Goal: Task Accomplishment & Management: Manage account settings

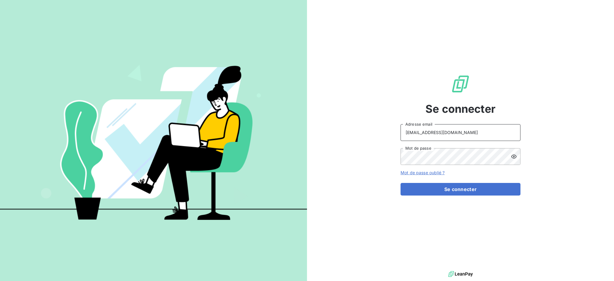
click at [476, 136] on input "[EMAIL_ADDRESS][DOMAIN_NAME]" at bounding box center [461, 132] width 120 height 17
type input "[EMAIL_ADDRESS][DOMAIN_NAME]"
click at [444, 190] on button "Se connecter" at bounding box center [461, 189] width 120 height 13
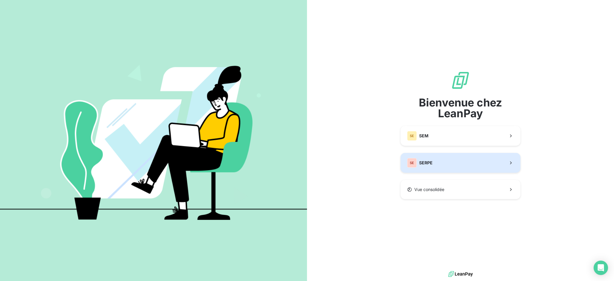
click at [430, 162] on span "SERPE" at bounding box center [425, 163] width 13 height 6
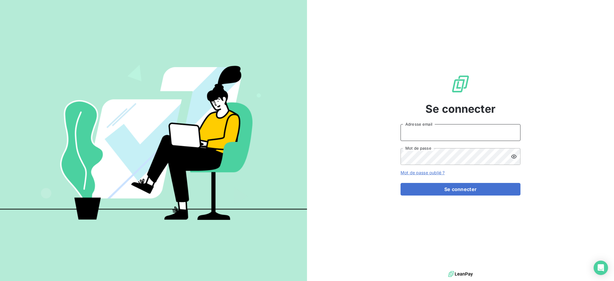
type input "[EMAIL_ADDRESS][DOMAIN_NAME]"
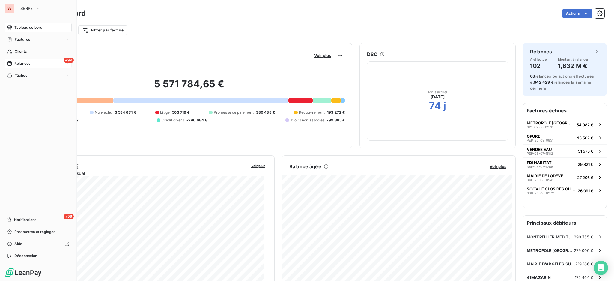
click at [22, 62] on span "Relances" at bounding box center [22, 63] width 16 height 5
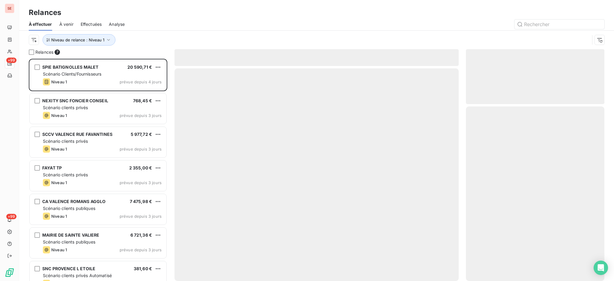
scroll to position [216, 132]
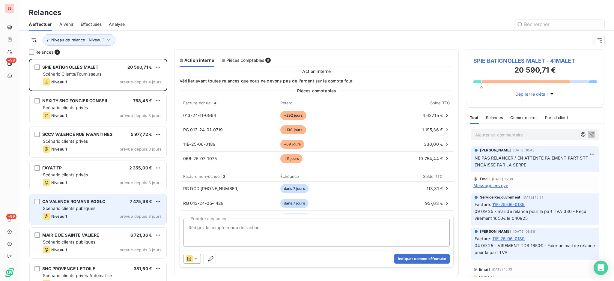
click at [103, 208] on div "Scénario clients publiques" at bounding box center [102, 208] width 119 height 6
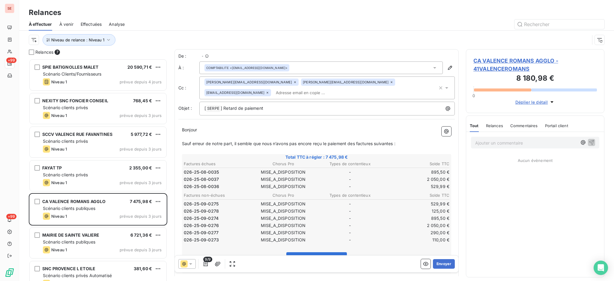
scroll to position [216, 132]
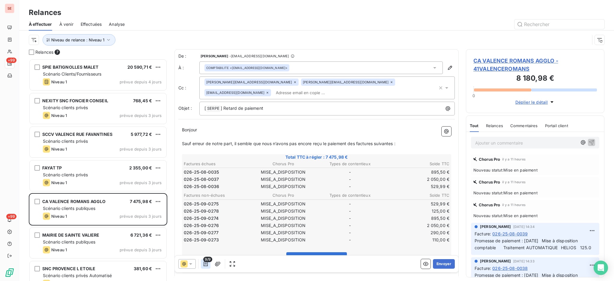
click at [208, 264] on icon "button" at bounding box center [206, 264] width 4 height 5
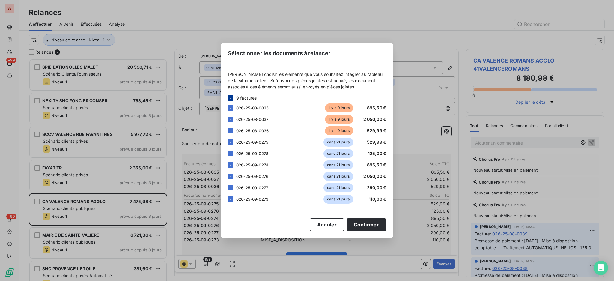
click at [231, 96] on icon at bounding box center [231, 98] width 4 height 4
click at [228, 109] on div at bounding box center [230, 107] width 5 height 5
click at [232, 119] on div at bounding box center [230, 119] width 5 height 5
click at [231, 133] on div at bounding box center [230, 130] width 5 height 5
click at [373, 226] on button "Confirmer" at bounding box center [367, 224] width 40 height 13
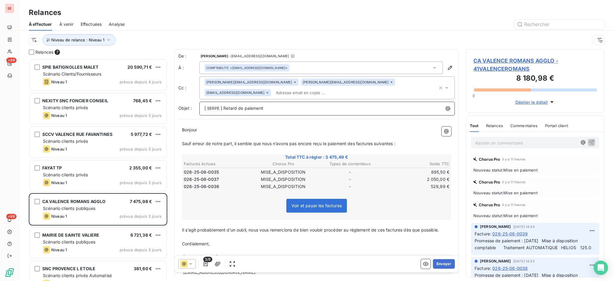
click at [310, 107] on p "[ SERPE ﻿ ] Retard de paiement" at bounding box center [329, 108] width 248 height 7
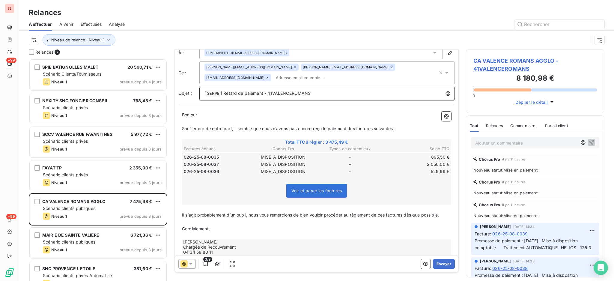
scroll to position [30, 0]
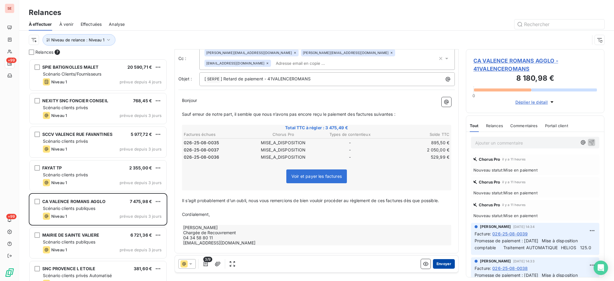
click at [434, 266] on button "Envoyer" at bounding box center [444, 264] width 22 height 10
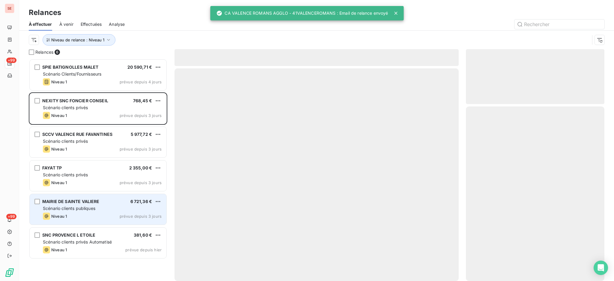
click at [92, 207] on span "Scénario clients publiques" at bounding box center [69, 208] width 52 height 5
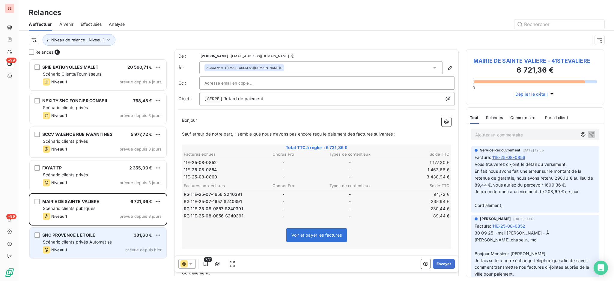
click at [107, 237] on div "SNC PROVENCE L ETOILE 381,60 €" at bounding box center [102, 234] width 119 height 5
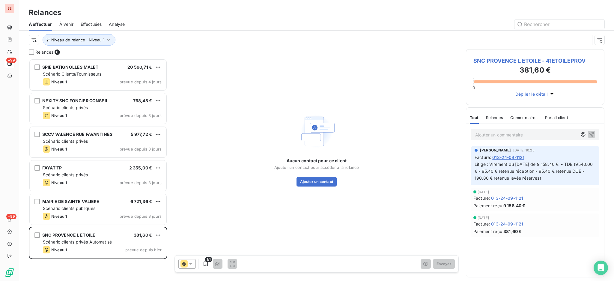
click at [535, 61] on span "SNC PROVENCE L ETOILE - 41ETOILEPROV" at bounding box center [536, 61] width 124 height 8
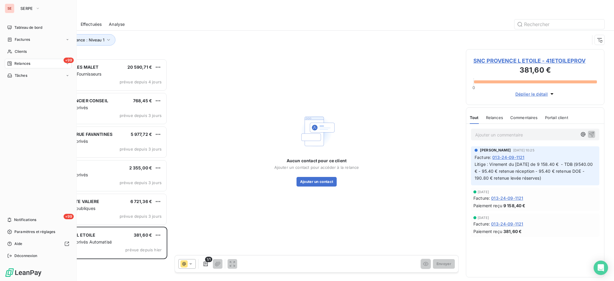
scroll to position [216, 132]
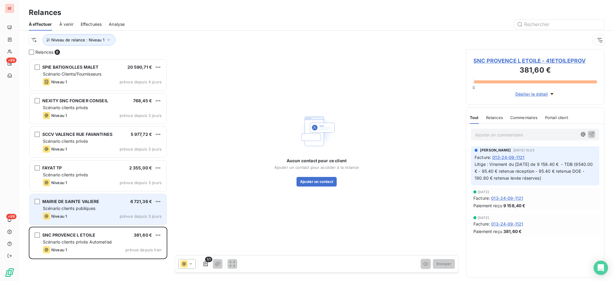
click at [85, 210] on span "Scénario clients publiques" at bounding box center [69, 208] width 52 height 5
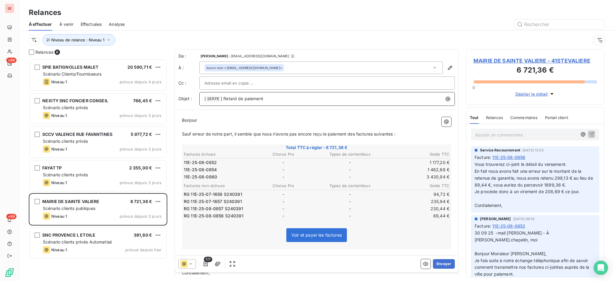
click at [292, 97] on p "[ SERPE ﻿ ] Retard de paiement" at bounding box center [329, 98] width 248 height 7
click at [516, 58] on span "MAIRIE DE SAINTE VALIERE - 41STEVALIERE" at bounding box center [536, 61] width 124 height 8
click at [204, 264] on icon "button" at bounding box center [206, 264] width 6 height 6
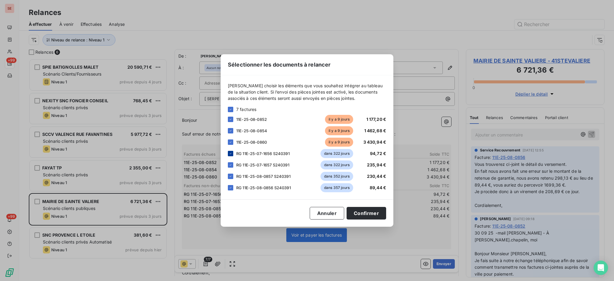
click at [229, 155] on icon at bounding box center [231, 154] width 4 height 4
click at [230, 167] on div at bounding box center [230, 164] width 5 height 5
click at [231, 175] on icon at bounding box center [231, 177] width 4 height 4
click at [231, 188] on icon at bounding box center [231, 188] width 4 height 4
click at [363, 212] on button "Confirmer" at bounding box center [367, 213] width 40 height 13
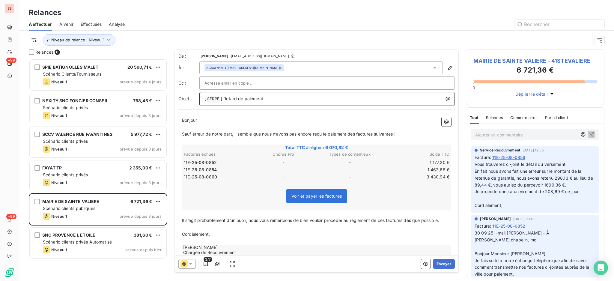
click at [286, 102] on p "[ SERPE ﻿ ] Retard de paiement" at bounding box center [329, 98] width 248 height 7
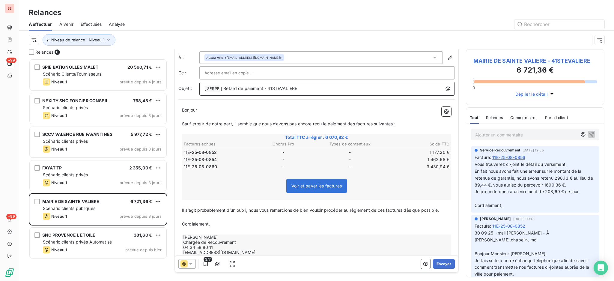
scroll to position [20, 0]
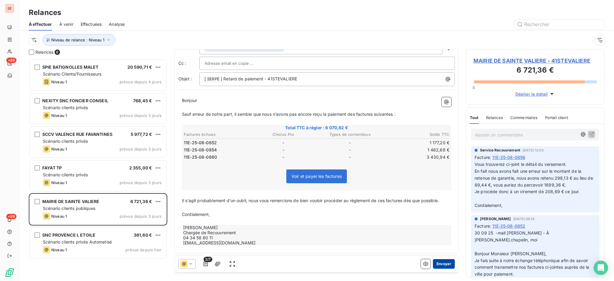
click at [442, 265] on button "Envoyer" at bounding box center [444, 264] width 22 height 10
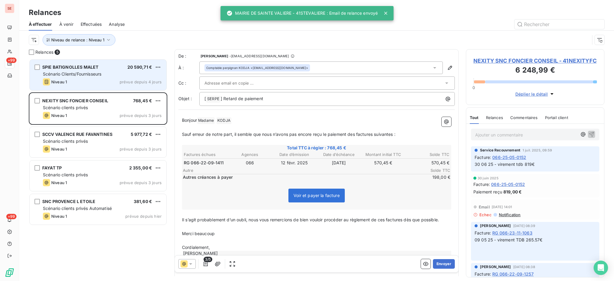
click at [110, 78] on div "SPIE BATIGNOLLES MALET 20 590,71 € Scénario Clients/Fournisseurs Niveau 1 prévu…" at bounding box center [98, 75] width 137 height 31
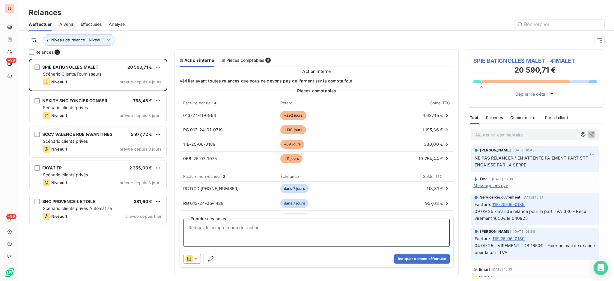
click at [246, 230] on textarea "Prendre des notes" at bounding box center [317, 233] width 266 height 28
type textarea "N"
click at [207, 230] on textarea "Prendre des notes" at bounding box center [317, 233] width 266 height 28
click at [203, 226] on textarea "fact 11e-25-07-1032" at bounding box center [317, 233] width 266 height 28
drag, startPoint x: 196, startPoint y: 228, endPoint x: 183, endPoint y: 224, distance: 13.2
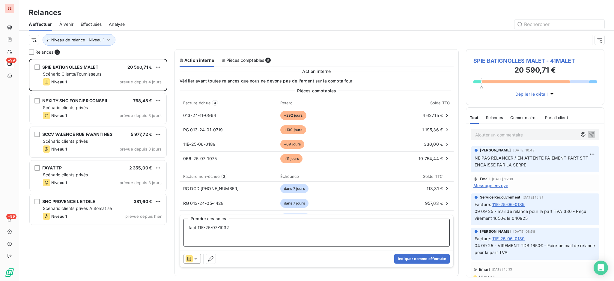
click at [184, 224] on textarea "fact 11E-25-07-1032" at bounding box center [317, 233] width 266 height 28
click at [355, 223] on textarea "[DATE] reçu à tort la part STPD Spie Batignolles sur la facture 11E-25-07-1032" at bounding box center [317, 233] width 266 height 28
click at [287, 229] on textarea "[DATE] reçu à tort la part STPD Spie Batignolles sur la facture 11E-25-07-1032 …" at bounding box center [317, 233] width 266 height 28
click at [441, 229] on textarea "[DATE] reçu à tort la part STPD Spie Batignolles 11375 € sur la facture 11E-25-…" at bounding box center [317, 233] width 266 height 28
click at [245, 232] on textarea "[DATE] reçu à tort la part STPD Spie Batignolles 11375 € sur la facture 11E-25-…" at bounding box center [317, 233] width 266 height 28
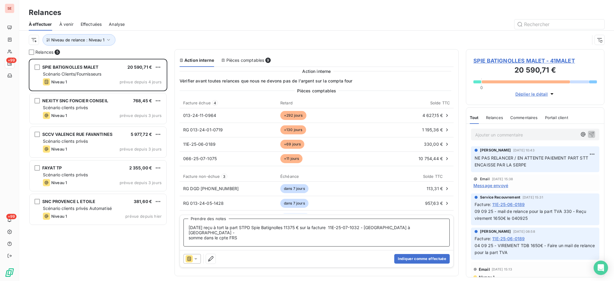
paste textarea "40SPIEBATIGNOLL"
type textarea "[DATE] reçu à tort la part STPD Spie Batignolles 11375 € sur la facture 11E-25-…"
click at [424, 259] on button "Indiquer comme effectuée" at bounding box center [421, 259] width 55 height 10
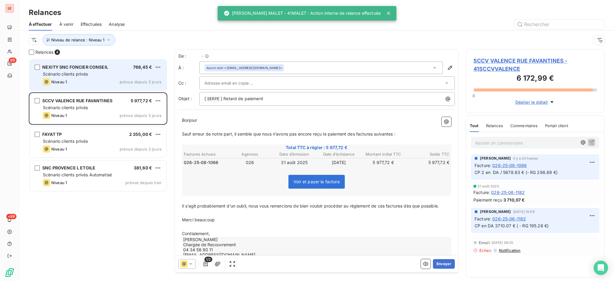
scroll to position [216, 132]
click at [113, 76] on div "Scénario clients privés" at bounding box center [102, 74] width 119 height 6
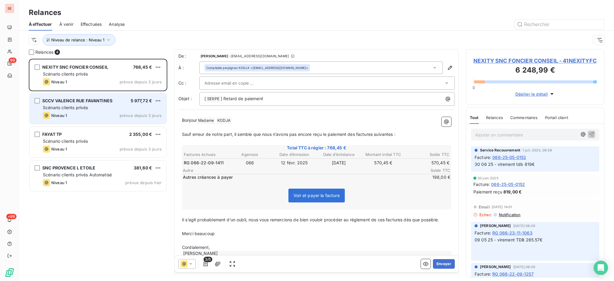
click at [108, 105] on div "Scénario clients privés" at bounding box center [102, 108] width 119 height 6
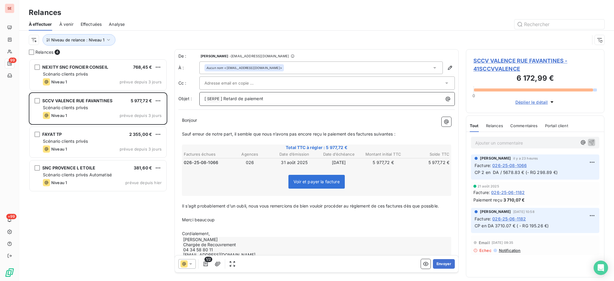
click at [291, 97] on p "[ SERPE ﻿ ] Retard de paiement" at bounding box center [329, 98] width 248 height 7
click at [521, 61] on span "SCCV VALENCE RUE FAVANTINES - 41SCCVVALENCE" at bounding box center [536, 65] width 124 height 16
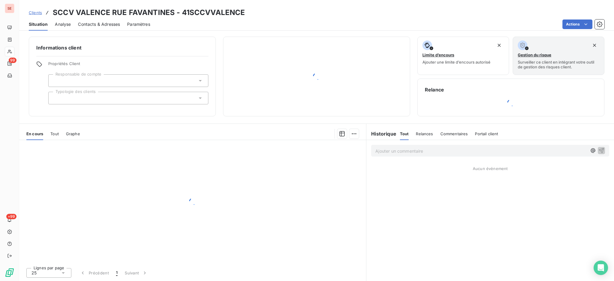
click at [98, 26] on span "Contacts & Adresses" at bounding box center [99, 24] width 42 height 6
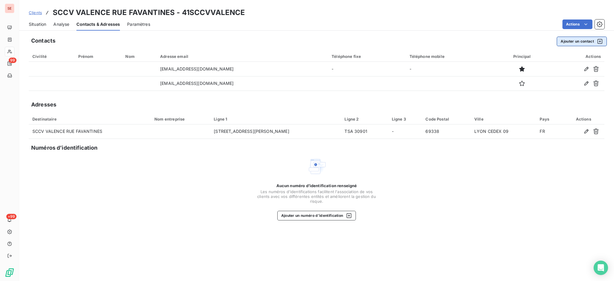
click at [585, 40] on button "Ajouter un contact" at bounding box center [582, 42] width 50 height 10
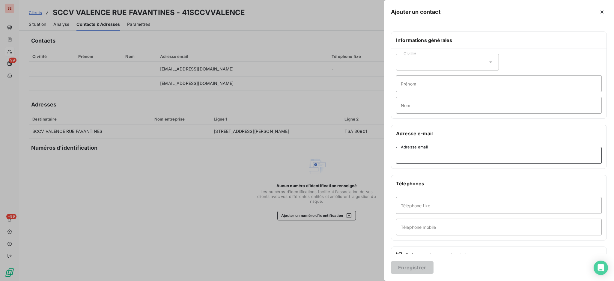
click at [413, 153] on input "Adresse email" at bounding box center [499, 155] width 206 height 17
paste input "[PERSON_NAME][EMAIL_ADDRESS][DOMAIN_NAME]"
type input "[PERSON_NAME][EMAIL_ADDRESS][DOMAIN_NAME]"
click at [421, 85] on input "Prénom" at bounding box center [499, 83] width 206 height 17
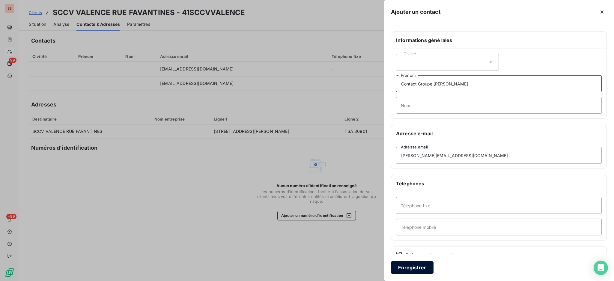
type input "Contact Groupe [PERSON_NAME]"
click at [420, 262] on button "Enregistrer" at bounding box center [412, 267] width 43 height 13
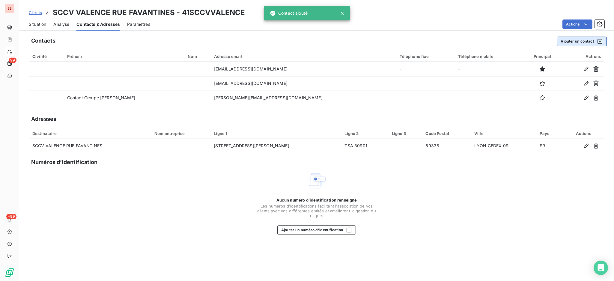
click at [583, 40] on button "Ajouter un contact" at bounding box center [582, 42] width 50 height 10
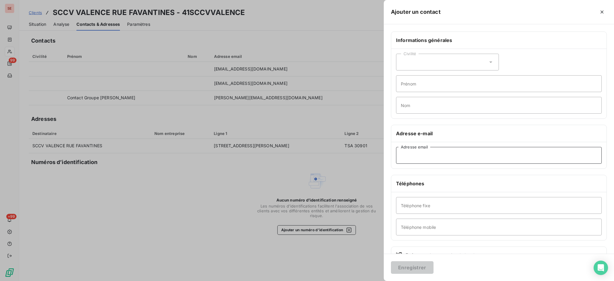
click at [420, 155] on input "Adresse email" at bounding box center [499, 155] width 206 height 17
paste input "[PERSON_NAME][EMAIL_ADDRESS][DOMAIN_NAME]"
type input "[PERSON_NAME][EMAIL_ADDRESS][DOMAIN_NAME]"
click at [419, 265] on button "Enregistrer" at bounding box center [412, 267] width 43 height 13
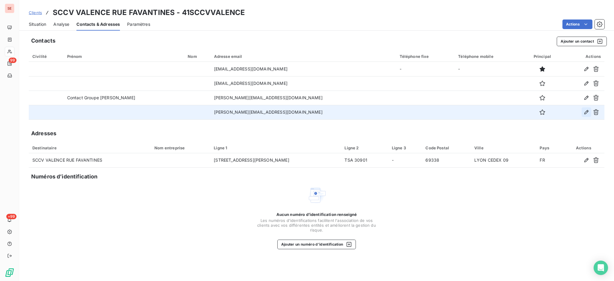
click at [587, 112] on icon "button" at bounding box center [587, 112] width 4 height 4
type input "[PERSON_NAME][EMAIL_ADDRESS][DOMAIN_NAME]"
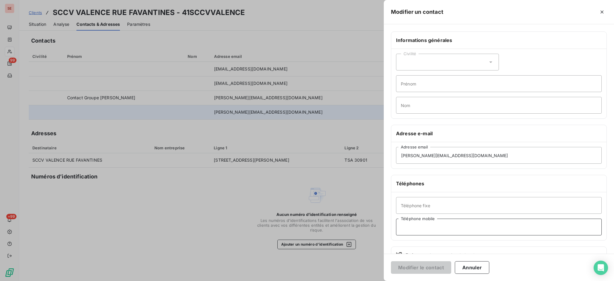
click at [442, 229] on input "Téléphone mobile" at bounding box center [499, 227] width 206 height 17
paste input "06 49 30 36 10"
type input "06 49 30 36 10"
click at [422, 85] on input "Prénom" at bounding box center [499, 83] width 206 height 17
type input "Roman"
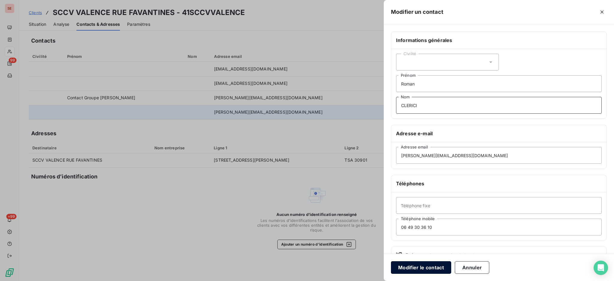
type input "CLERICI"
click at [436, 268] on button "Modifier le contact" at bounding box center [421, 267] width 60 height 13
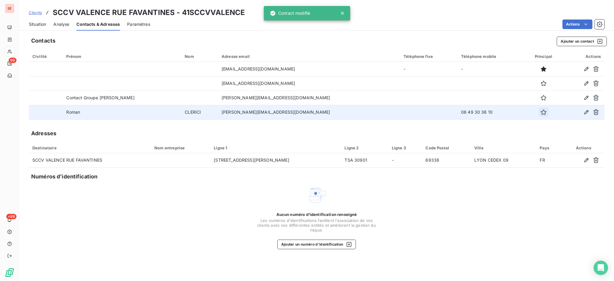
click at [541, 112] on icon "button" at bounding box center [543, 111] width 5 height 5
click at [34, 26] on span "Situation" at bounding box center [37, 24] width 17 height 6
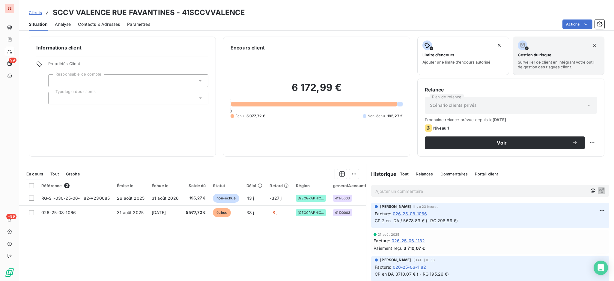
drag, startPoint x: 106, startPoint y: 25, endPoint x: 143, endPoint y: 28, distance: 37.6
click at [106, 25] on span "Contacts & Adresses" at bounding box center [99, 24] width 42 height 6
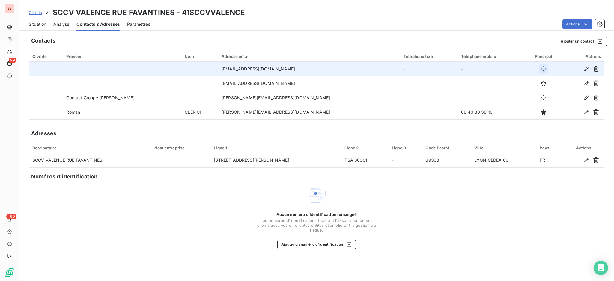
click at [541, 69] on icon "button" at bounding box center [544, 69] width 6 height 6
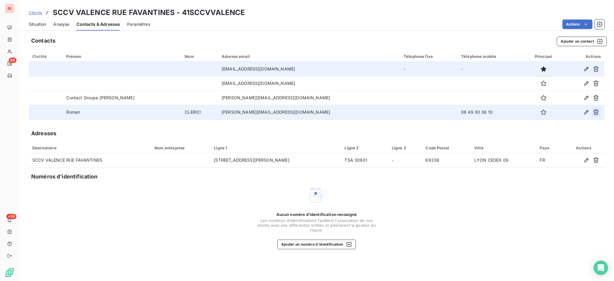
click at [597, 111] on icon "button" at bounding box center [596, 112] width 6 height 6
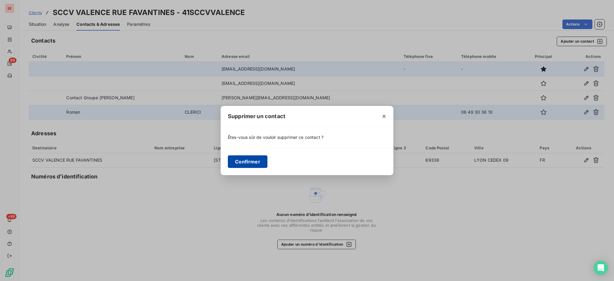
click at [245, 157] on button "Confirmer" at bounding box center [248, 161] width 40 height 13
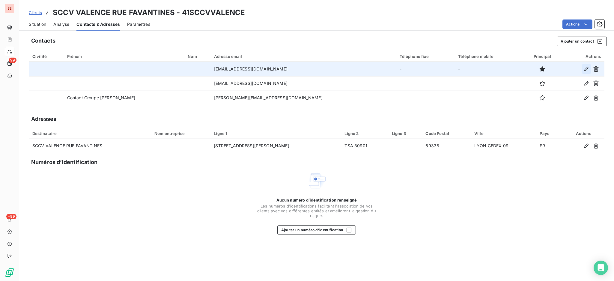
click at [586, 70] on icon "button" at bounding box center [587, 69] width 4 height 4
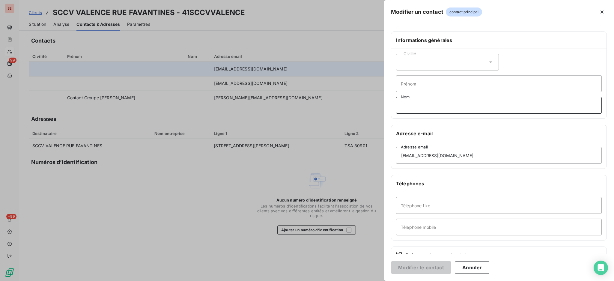
click at [409, 108] on input "Nom" at bounding box center [499, 105] width 206 height 17
click at [406, 105] on input "DI.IORI" at bounding box center [499, 105] width 206 height 17
type input "DI IORI"
click at [428, 264] on button "Modifier le contact" at bounding box center [421, 267] width 60 height 13
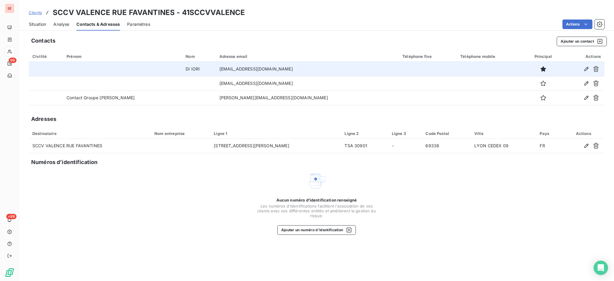
click at [40, 24] on span "Situation" at bounding box center [37, 24] width 17 height 6
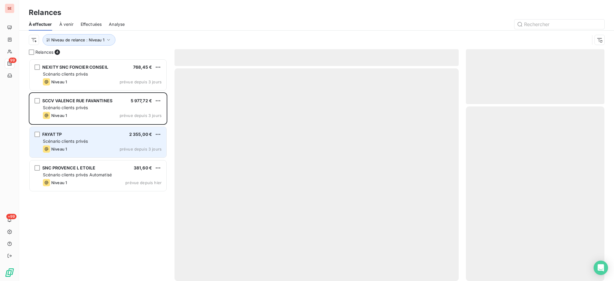
scroll to position [216, 132]
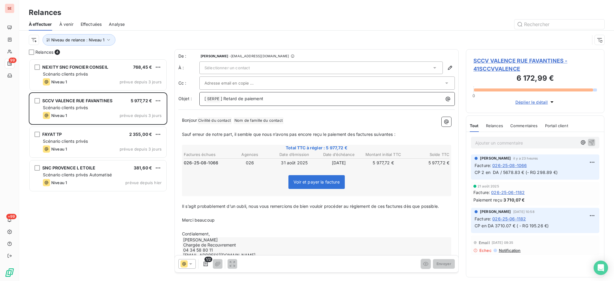
click at [288, 101] on p "[ SERPE ﻿ ] Retard de paiement" at bounding box center [329, 98] width 248 height 7
click at [432, 65] on icon at bounding box center [435, 68] width 6 height 6
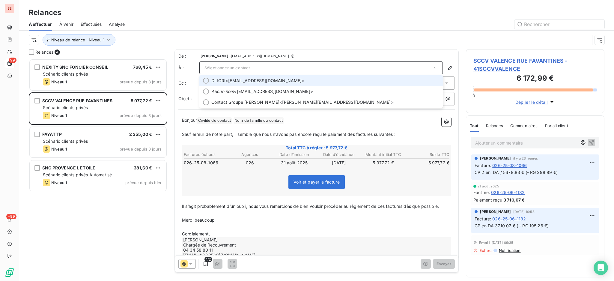
click at [259, 83] on span "DI IORI <[EMAIL_ADDRESS][DOMAIN_NAME]>" at bounding box center [325, 81] width 228 height 6
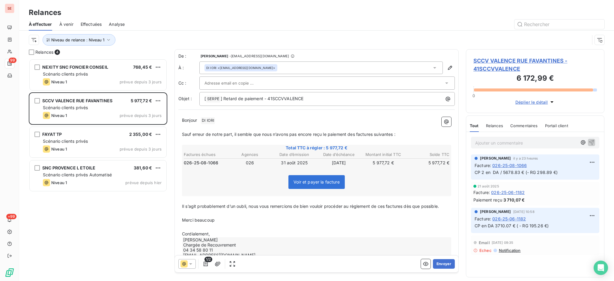
click at [212, 121] on span "DI IORI ﻿" at bounding box center [208, 120] width 14 height 7
drag, startPoint x: 310, startPoint y: 99, endPoint x: 264, endPoint y: 95, distance: 45.7
click at [264, 95] on p "[ SERPE ﻿ ] Retard de paiement - 41SCCVVALENCE" at bounding box center [329, 98] width 248 height 7
copy span "- 41SCCVVALENCE"
click at [499, 57] on span "SCCV VALENCE RUE FAVANTINES - 41SCCVVALENCE" at bounding box center [536, 65] width 124 height 16
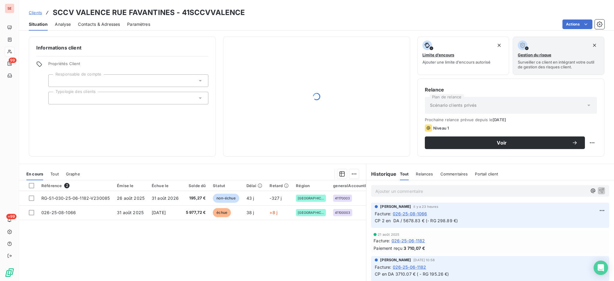
click at [92, 23] on span "Contacts & Adresses" at bounding box center [99, 24] width 42 height 6
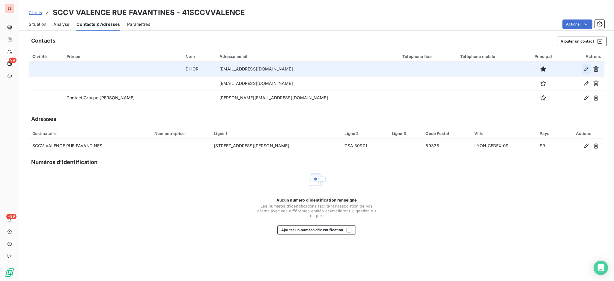
click at [585, 70] on icon "button" at bounding box center [587, 69] width 6 height 6
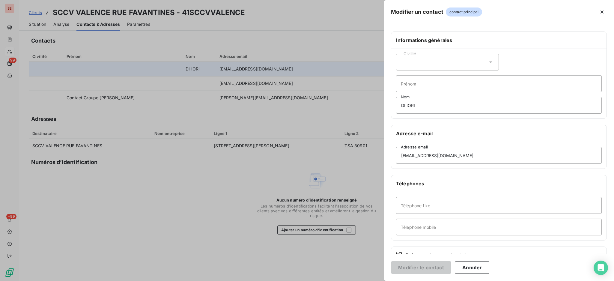
click at [488, 62] on icon at bounding box center [491, 62] width 6 height 6
click at [452, 83] on li "Monsieur" at bounding box center [447, 87] width 103 height 11
click at [420, 264] on button "Modifier le contact" at bounding box center [421, 267] width 60 height 13
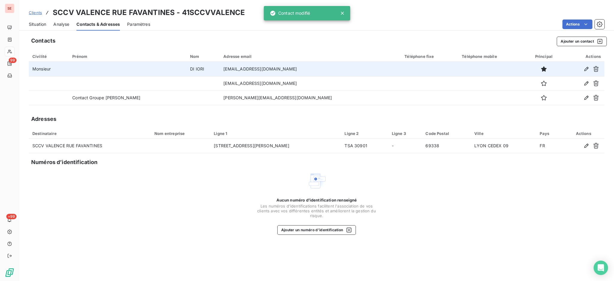
click at [35, 24] on span "Situation" at bounding box center [37, 24] width 17 height 6
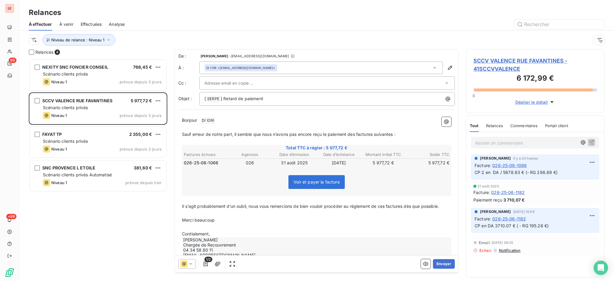
scroll to position [216, 132]
click at [376, 97] on p "[ SERPE ﻿ ] Retard de paiement" at bounding box center [329, 98] width 248 height 7
click at [214, 233] on p "Cordialement," at bounding box center [316, 234] width 269 height 7
click at [331, 101] on p "[ SERPE ﻿ ] Retard de paiement - 41SCCVVALENCE" at bounding box center [329, 98] width 248 height 7
drag, startPoint x: 336, startPoint y: 65, endPoint x: 316, endPoint y: 64, distance: 19.8
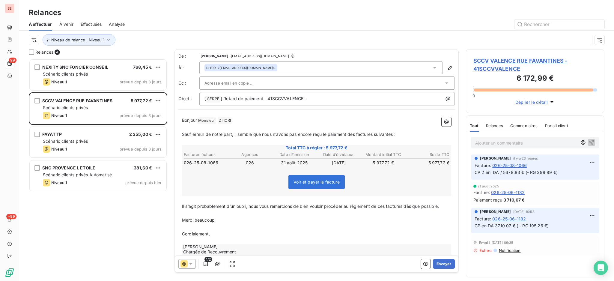
click at [316, 64] on div "DI IORI <[EMAIL_ADDRESS][DOMAIN_NAME]>" at bounding box center [321, 67] width 244 height 13
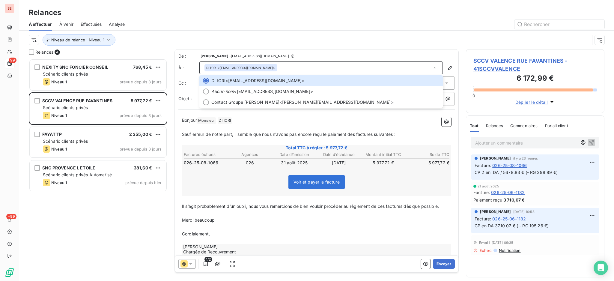
click at [321, 64] on div "DI IORI <[EMAIL_ADDRESS][DOMAIN_NAME]>" at bounding box center [321, 67] width 244 height 13
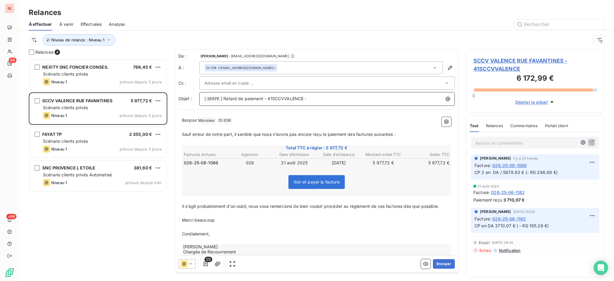
click at [337, 96] on p "[ SERPE ﻿ ] Retard de paiement - 41SCCVVALENCE -" at bounding box center [329, 98] width 248 height 7
drag, startPoint x: 226, startPoint y: 224, endPoint x: 183, endPoint y: 215, distance: 43.9
click at [183, 215] on div "Bonjour Monsieur ﻿ DI [PERSON_NAME] ﻿ ﻿ ﻿ Sauf erreur de notre part, il semble …" at bounding box center [316, 191] width 269 height 148
click at [437, 262] on button "Envoyer" at bounding box center [444, 264] width 22 height 10
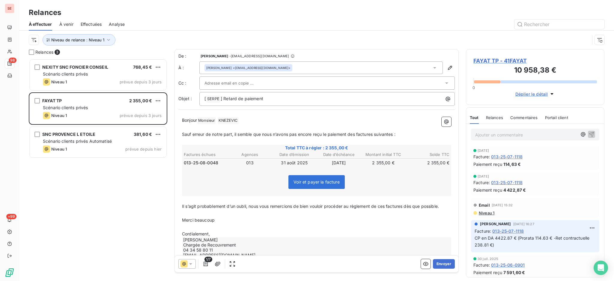
click at [495, 61] on span "FAYAT TP - 41FAYAT" at bounding box center [536, 61] width 124 height 8
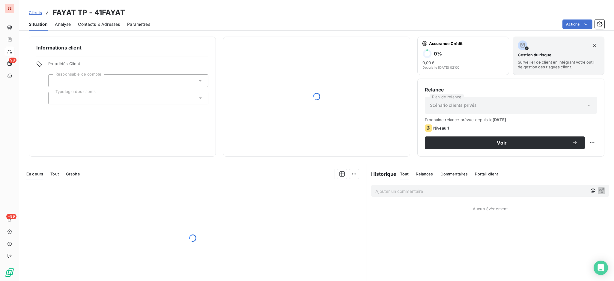
click at [102, 22] on span "Contacts & Adresses" at bounding box center [99, 24] width 42 height 6
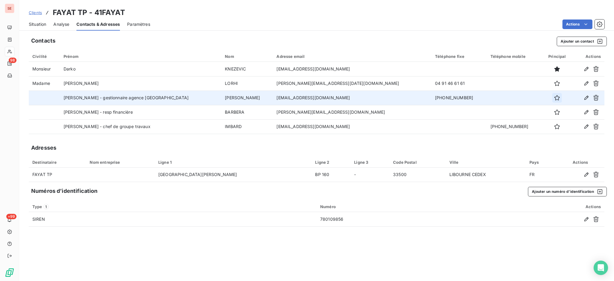
click at [554, 97] on icon "button" at bounding box center [557, 98] width 6 height 6
click at [37, 21] on span "Situation" at bounding box center [37, 24] width 17 height 6
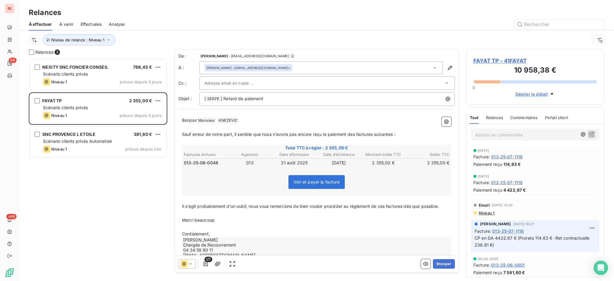
scroll to position [216, 132]
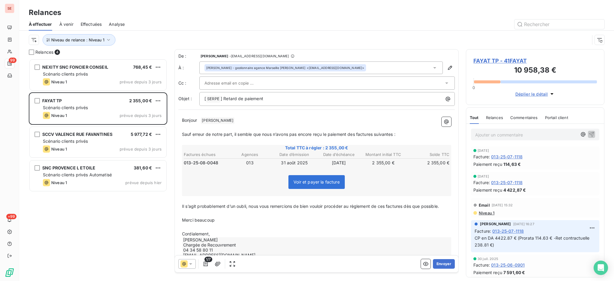
drag, startPoint x: 390, startPoint y: 75, endPoint x: 423, endPoint y: 90, distance: 36.2
click at [425, 82] on div at bounding box center [324, 83] width 239 height 9
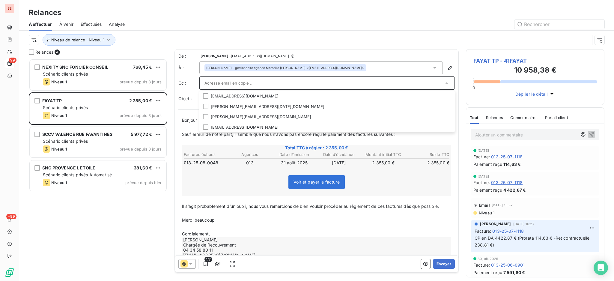
click at [250, 224] on p "﻿" at bounding box center [316, 227] width 269 height 7
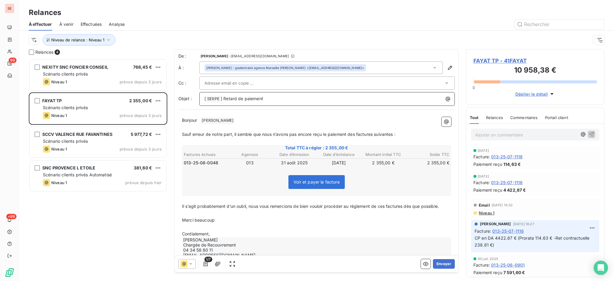
click at [267, 100] on p "[ SERPE ﻿ ] Retard de paiement" at bounding box center [329, 98] width 248 height 7
drag, startPoint x: 325, startPoint y: 97, endPoint x: 265, endPoint y: 97, distance: 60.0
click at [265, 97] on p "[ SERPE ﻿ ] Retard de paiement [EMAIL_ADDRESS][DOMAIN_NAME]" at bounding box center [329, 98] width 248 height 7
click at [219, 229] on div "Bonjour ﻿ [PERSON_NAME] ﻿ ﻿ ﻿ Sauf erreur de notre part, il semble que nous n’a…" at bounding box center [316, 187] width 269 height 141
click at [217, 231] on p "Cordialement," at bounding box center [316, 234] width 269 height 7
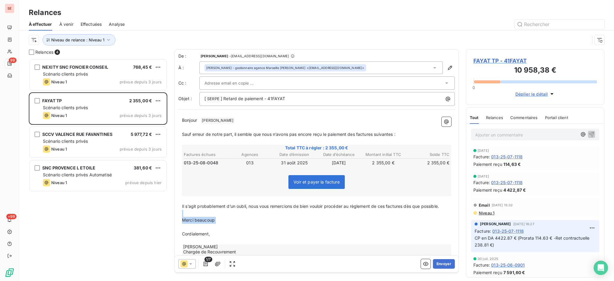
drag, startPoint x: 213, startPoint y: 226, endPoint x: 194, endPoint y: 213, distance: 23.3
click at [194, 213] on div "Bonjour ﻿ [PERSON_NAME] ﻿ ﻿ ﻿ Sauf erreur de notre part, il semble que nous n’a…" at bounding box center [316, 191] width 269 height 148
click at [438, 262] on button "Envoyer" at bounding box center [444, 264] width 22 height 10
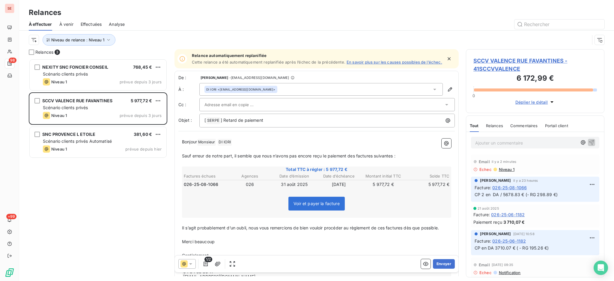
click at [513, 60] on span "SCCV VALENCE RUE FAVANTINES - 41SCCVVALENCE" at bounding box center [536, 65] width 124 height 16
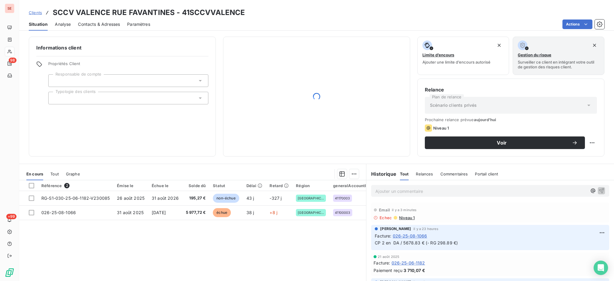
click at [98, 23] on span "Contacts & Adresses" at bounding box center [99, 24] width 42 height 6
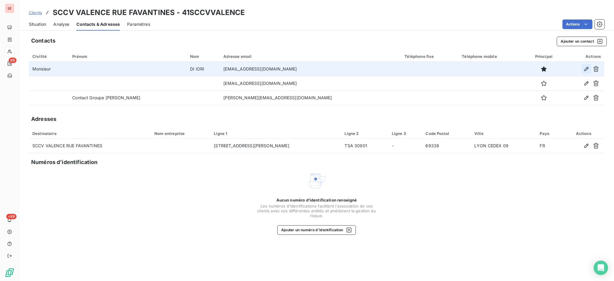
click at [586, 68] on icon "button" at bounding box center [587, 69] width 6 height 6
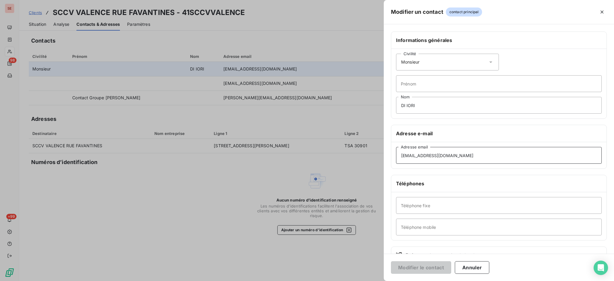
click at [405, 154] on input "[EMAIL_ADDRESS][DOMAIN_NAME]" at bounding box center [499, 155] width 206 height 17
type input "[EMAIL_ADDRESS][DOMAIN_NAME]"
click at [429, 268] on button "Modifier le contact" at bounding box center [421, 267] width 60 height 13
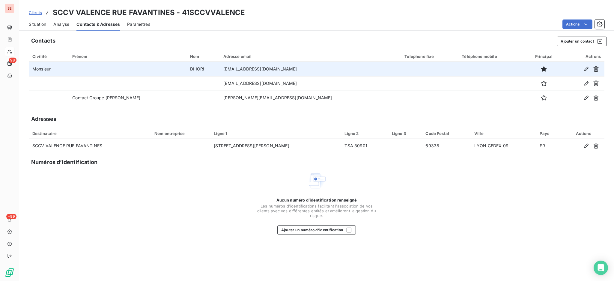
click at [37, 23] on span "Situation" at bounding box center [37, 24] width 17 height 6
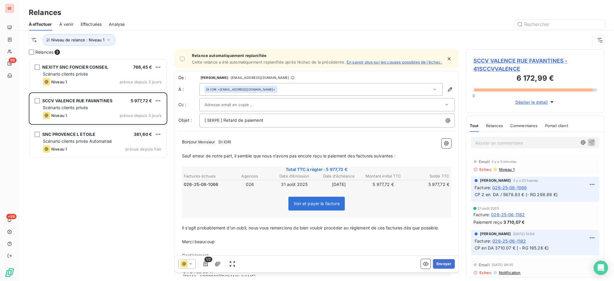
scroll to position [216, 132]
click at [286, 124] on p "[ SERPE ﻿ ] Retard de paiement" at bounding box center [329, 120] width 248 height 7
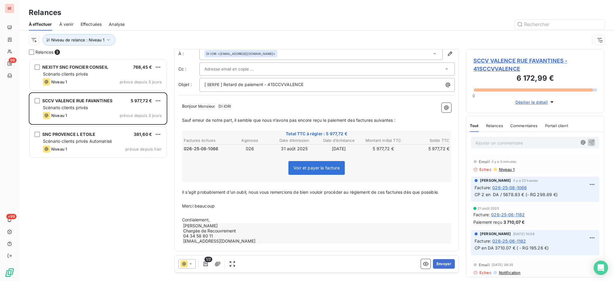
scroll to position [38, 0]
drag, startPoint x: 212, startPoint y: 208, endPoint x: 187, endPoint y: 200, distance: 26.4
click at [187, 200] on div "Bonjour Monsieur ﻿ DI [PERSON_NAME] ﻿ ﻿ ﻿ Sauf erreur de notre part, il semble …" at bounding box center [316, 173] width 269 height 141
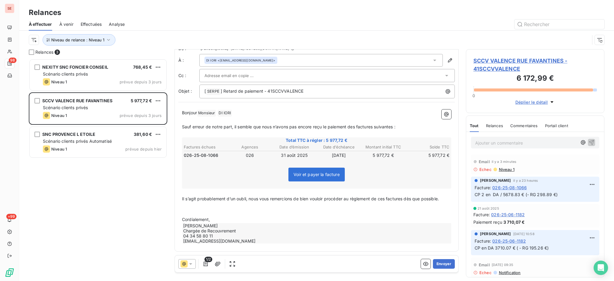
scroll to position [24, 0]
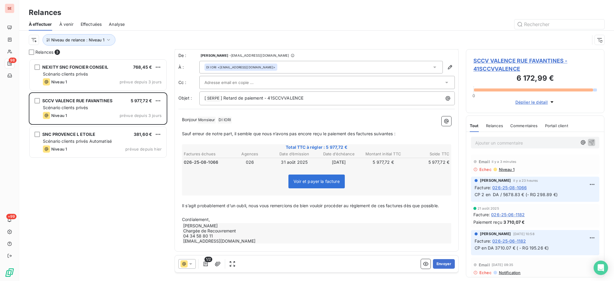
click at [223, 219] on p "Cordialement," at bounding box center [316, 219] width 269 height 7
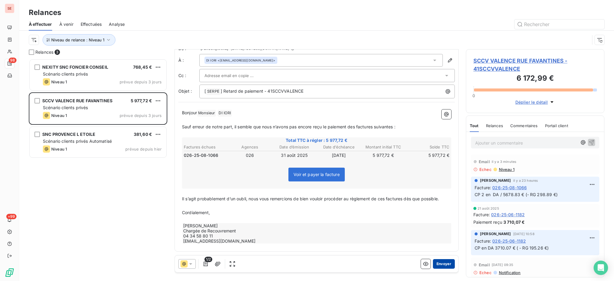
click at [445, 261] on button "Envoyer" at bounding box center [444, 264] width 22 height 10
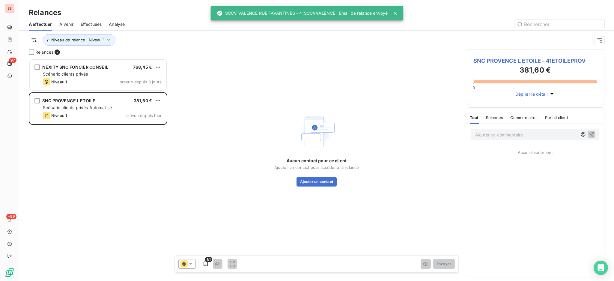
click at [96, 24] on span "Effectuées" at bounding box center [91, 24] width 21 height 6
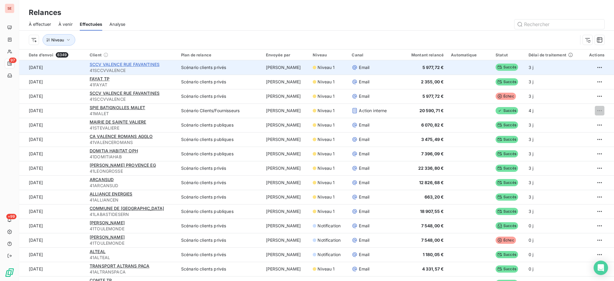
click at [149, 64] on span "SCCV VALENCE RUE FAVANTINES" at bounding box center [125, 64] width 70 height 5
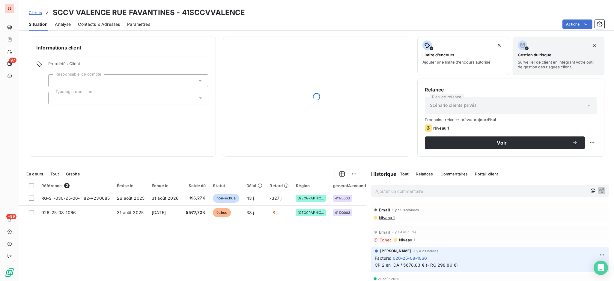
click at [97, 25] on span "Contacts & Adresses" at bounding box center [99, 24] width 42 height 6
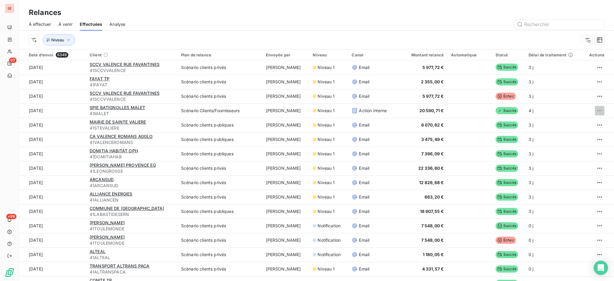
click at [37, 23] on span "À effectuer" at bounding box center [40, 24] width 22 height 6
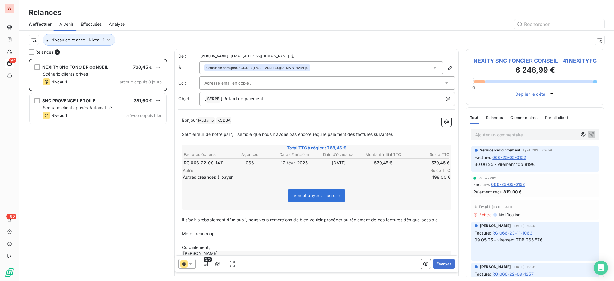
scroll to position [216, 132]
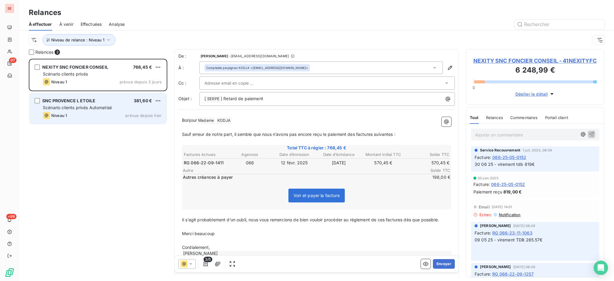
click at [75, 106] on span "Scénario clients privés Automatisé" at bounding box center [77, 107] width 69 height 5
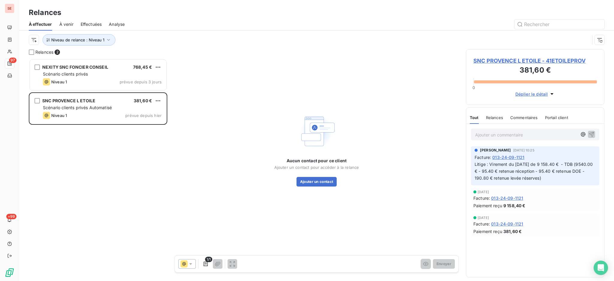
click at [499, 62] on span "SNC PROVENCE L ETOILE - 41ETOILEPROV" at bounding box center [536, 61] width 124 height 8
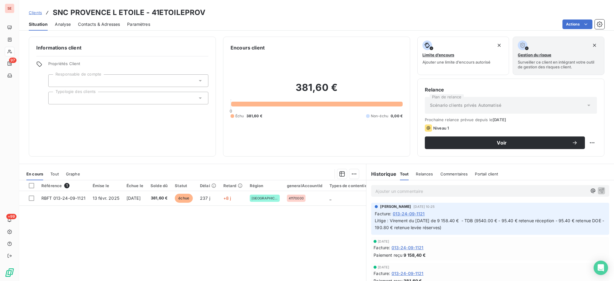
click at [97, 23] on span "Contacts & Adresses" at bounding box center [99, 24] width 42 height 6
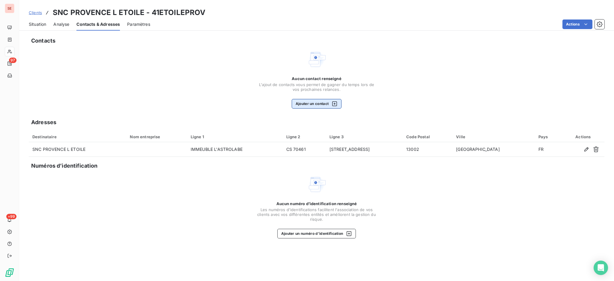
click at [321, 103] on button "Ajouter un contact" at bounding box center [317, 104] width 50 height 10
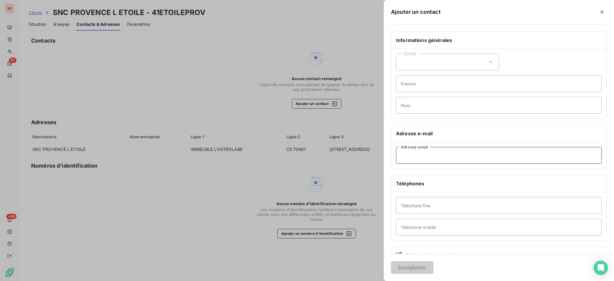
click at [488, 157] on input "Adresse email" at bounding box center [499, 155] width 206 height 17
paste input "[EMAIL_ADDRESS][DOMAIN_NAME]"
drag, startPoint x: 455, startPoint y: 126, endPoint x: 429, endPoint y: 75, distance: 57.0
click at [429, 75] on div "Informations générales Civilité Prénom Nom Adresse e-mail [EMAIL_ADDRESS][DOMAI…" at bounding box center [499, 164] width 230 height 266
type input "[EMAIL_ADDRESS][DOMAIN_NAME]"
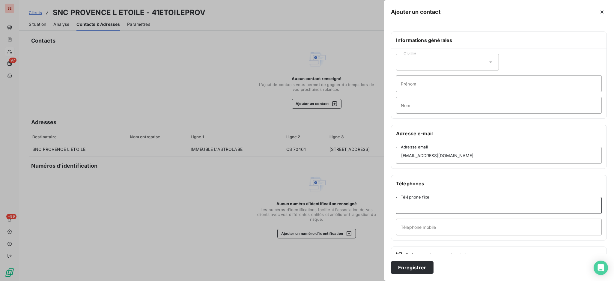
click at [427, 203] on input "Téléphone fixe" at bounding box center [499, 205] width 206 height 17
type input "04 96 17 63 70"
click at [448, 88] on input "Prénom" at bounding box center [499, 83] width 206 height 17
type input "[PERSON_NAME]"
type input "DEBELFORT"
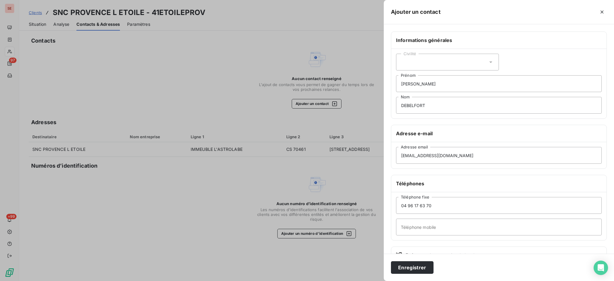
click at [488, 60] on icon at bounding box center [491, 62] width 6 height 6
click at [462, 78] on li "Madame" at bounding box center [447, 77] width 103 height 11
click at [416, 265] on button "Enregistrer" at bounding box center [412, 267] width 43 height 13
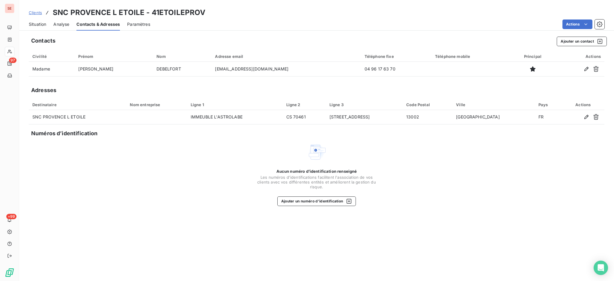
click at [32, 26] on span "Situation" at bounding box center [37, 24] width 17 height 6
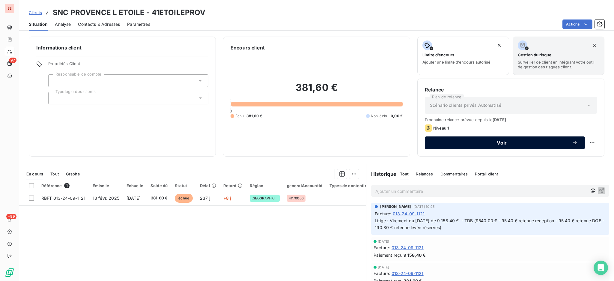
click at [431, 139] on button "Voir" at bounding box center [505, 142] width 160 height 13
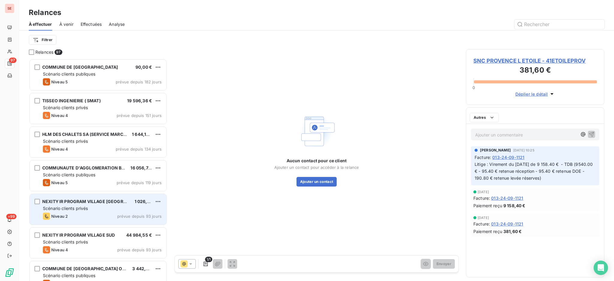
scroll to position [217, 132]
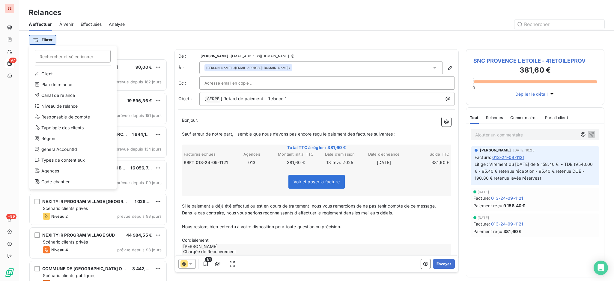
click at [45, 36] on html "SE 97 +99 Relances À effectuer À venir Effectuées Analyse Filtrer Rechercher et…" at bounding box center [307, 140] width 614 height 281
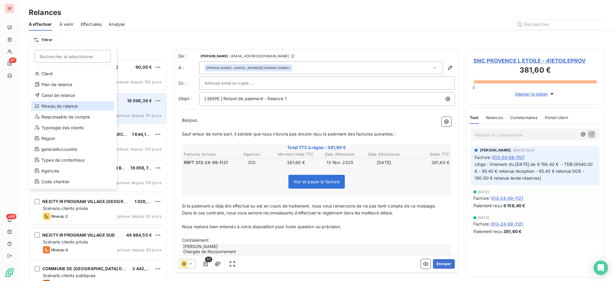
drag, startPoint x: 52, startPoint y: 109, endPoint x: 72, endPoint y: 101, distance: 22.3
click at [52, 109] on div "Niveau de relance" at bounding box center [72, 106] width 83 height 10
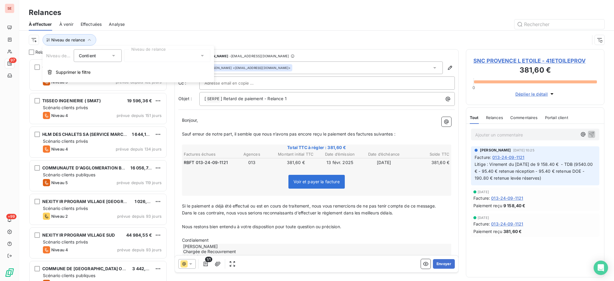
scroll to position [6, 6]
click at [200, 53] on icon at bounding box center [202, 56] width 6 height 6
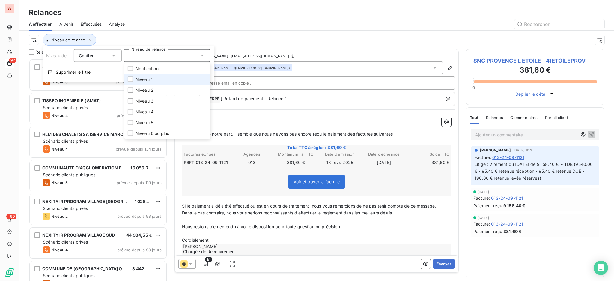
click at [169, 77] on li "Niveau 1" at bounding box center [167, 79] width 86 height 11
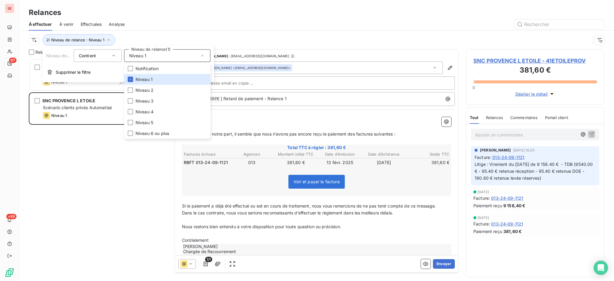
click at [192, 14] on div "Relances" at bounding box center [316, 12] width 595 height 11
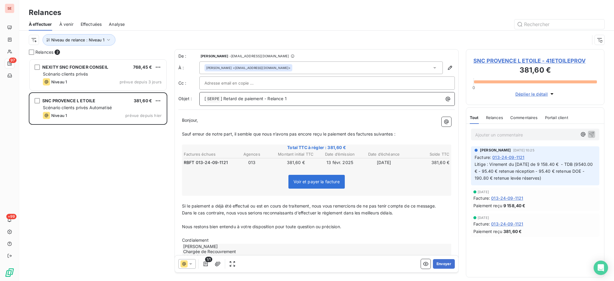
click at [312, 97] on p "[ SERPE ﻿ ] Retard de paiement - Relance 1" at bounding box center [329, 98] width 248 height 7
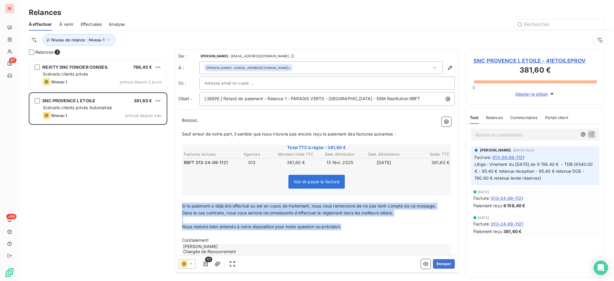
drag, startPoint x: 348, startPoint y: 226, endPoint x: 157, endPoint y: 206, distance: 191.1
click at [157, 206] on div "Relances 2 NEXITY SNC FONCIER CONSEIL 768,45 € Scénario clients privés Niveau 1…" at bounding box center [316, 165] width 595 height 232
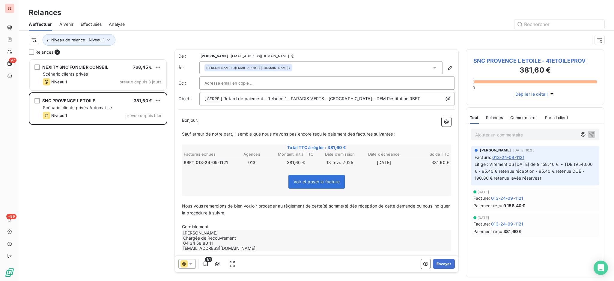
click at [226, 224] on p "Cordialement" at bounding box center [316, 226] width 269 height 7
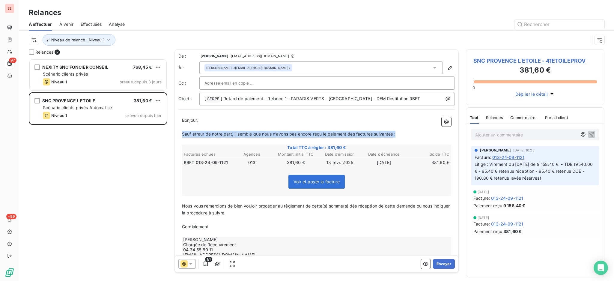
drag, startPoint x: 404, startPoint y: 136, endPoint x: 178, endPoint y: 133, distance: 226.5
click at [178, 133] on div "De : Agnès Dubuc - [EMAIL_ADDRESS][DOMAIN_NAME] À : [PERSON_NAME] <[EMAIL_ADDRE…" at bounding box center [317, 157] width 284 height 216
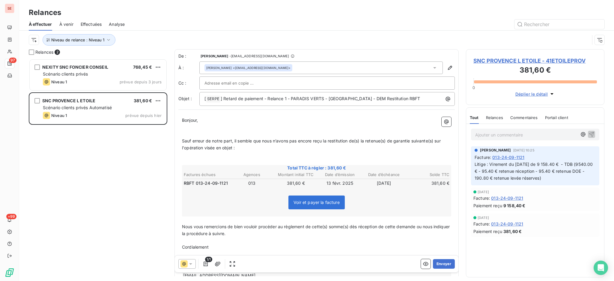
click at [208, 133] on p "﻿" at bounding box center [316, 134] width 269 height 7
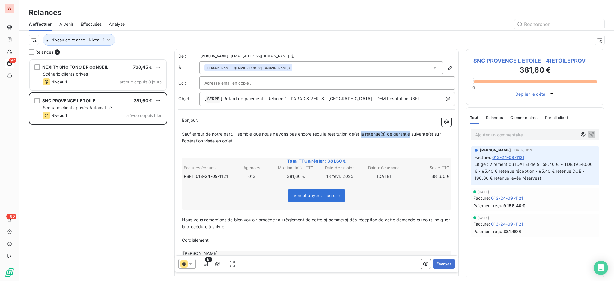
drag, startPoint x: 412, startPoint y: 135, endPoint x: 362, endPoint y: 132, distance: 49.6
click at [362, 132] on span "Sauf erreur de notre part, il semble que nous n’avons pas encore reçu la restit…" at bounding box center [312, 137] width 260 height 12
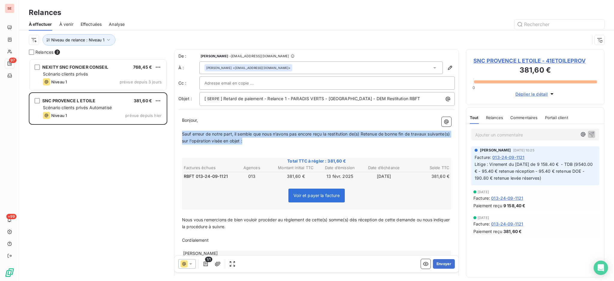
drag, startPoint x: 276, startPoint y: 141, endPoint x: 160, endPoint y: 134, distance: 116.3
click at [160, 134] on div "Relances 2 NEXITY SNC FONCIER CONSEIL 768,45 € Scénario clients privés Niveau 1…" at bounding box center [316, 165] width 595 height 232
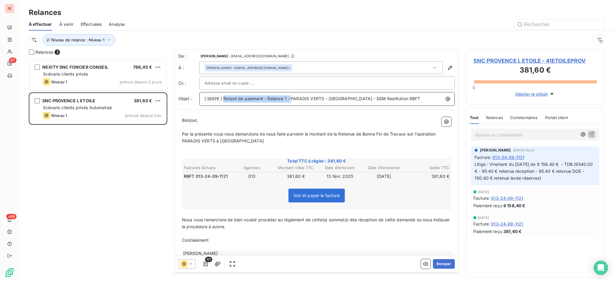
drag, startPoint x: 291, startPoint y: 99, endPoint x: 224, endPoint y: 100, distance: 66.9
click at [224, 100] on span "] Retard de paiement - Relance 1 - PARADIS VERTS - [GEOGRAPHIC_DATA] - DEM Rest…" at bounding box center [321, 98] width 200 height 5
drag, startPoint x: 402, startPoint y: 100, endPoint x: 353, endPoint y: 98, distance: 49.5
click at [353, 98] on p "[ SERPE ﻿ ] Demande restitution de RBFT - PARADIS VERTS - [GEOGRAPHIC_DATA] - D…" at bounding box center [329, 98] width 248 height 7
click at [284, 146] on p "﻿" at bounding box center [316, 148] width 269 height 7
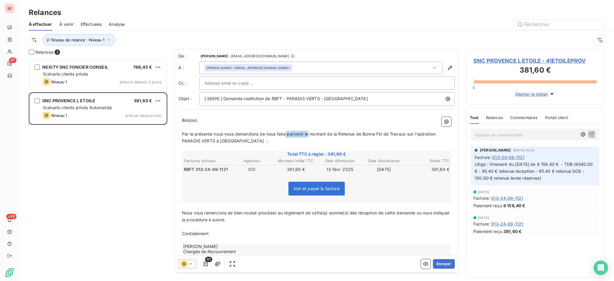
drag, startPoint x: 310, startPoint y: 135, endPoint x: 287, endPoint y: 135, distance: 22.8
click at [287, 135] on span "Par la présente nous vous demandons de nous faire parvenir le montant de la Ret…" at bounding box center [309, 137] width 255 height 12
click at [407, 134] on span "Par la présente nous vous demandons de nous restituer le montant de la Retenue …" at bounding box center [314, 137] width 265 height 12
click at [404, 132] on span "Par la présente nous vous demandons de nous restituer le montant de la Retenue …" at bounding box center [314, 137] width 265 height 12
click at [436, 263] on button "Envoyer" at bounding box center [444, 264] width 22 height 10
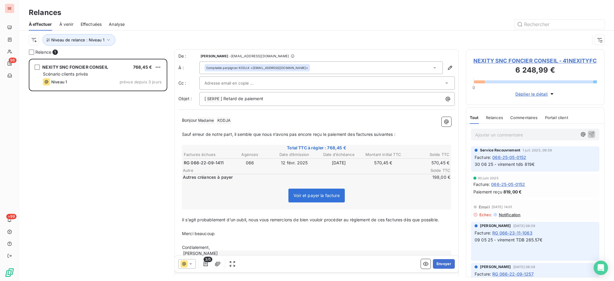
click at [507, 60] on span "NEXITY SNC FONCIER CONSEIL - 41NEXITYFC" at bounding box center [536, 61] width 124 height 8
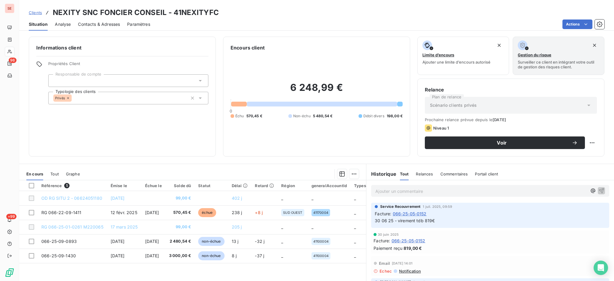
click at [151, 129] on div "Informations client Propriétés Client Responsable de compte Typologie des clien…" at bounding box center [122, 97] width 187 height 120
click at [165, 82] on div at bounding box center [128, 80] width 160 height 13
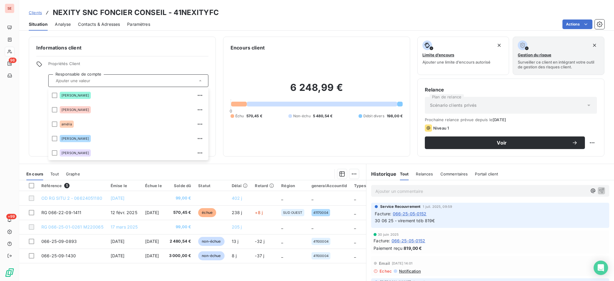
click at [128, 52] on div "Informations client Propriétés Client Responsable de compte [PERSON_NAME] [PERS…" at bounding box center [122, 97] width 187 height 120
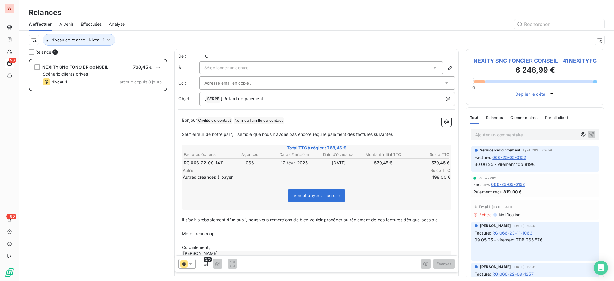
scroll to position [216, 132]
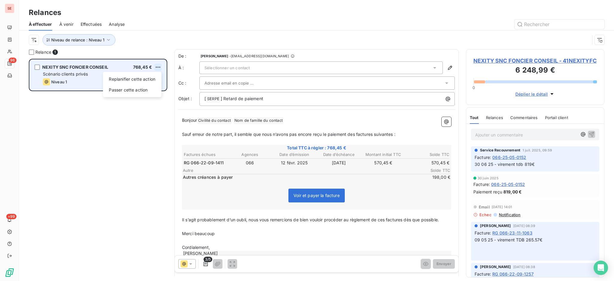
click at [157, 67] on html "SE 96 +99 Relances À effectuer À venir Effectuées Analyse Niveau de relance : N…" at bounding box center [307, 140] width 614 height 281
click at [147, 92] on div "Passer cette action" at bounding box center [132, 90] width 54 height 10
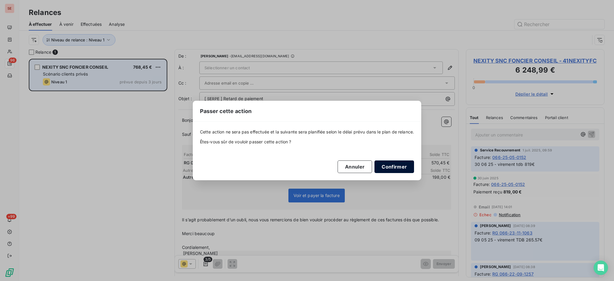
click at [393, 162] on button "Confirmer" at bounding box center [395, 166] width 40 height 13
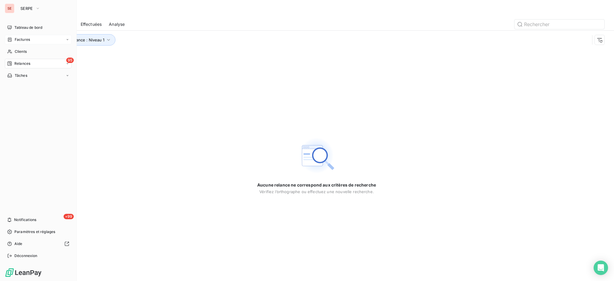
click at [30, 40] on span "Factures" at bounding box center [22, 39] width 15 height 5
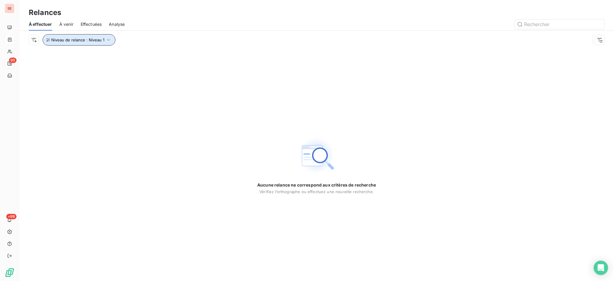
click at [109, 38] on icon "button" at bounding box center [109, 40] width 6 height 6
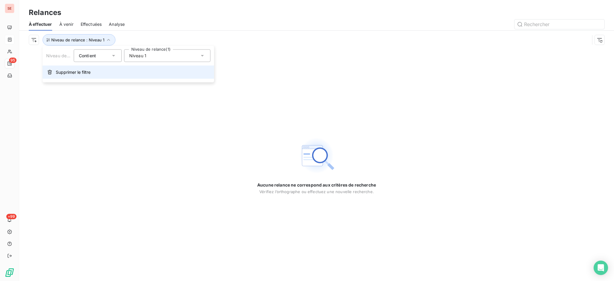
click at [89, 73] on span "Supprimer le filtre" at bounding box center [73, 72] width 35 height 6
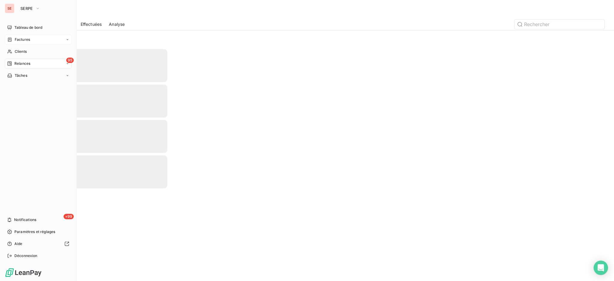
click at [16, 40] on span "Factures" at bounding box center [22, 39] width 15 height 5
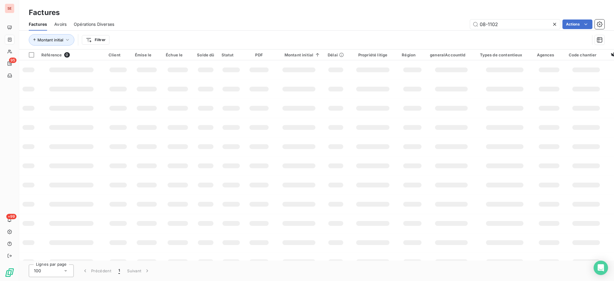
drag, startPoint x: 502, startPoint y: 22, endPoint x: 429, endPoint y: 19, distance: 73.3
click at [440, 20] on div "08-1102 Actions" at bounding box center [362, 24] width 483 height 10
type input "08-0045"
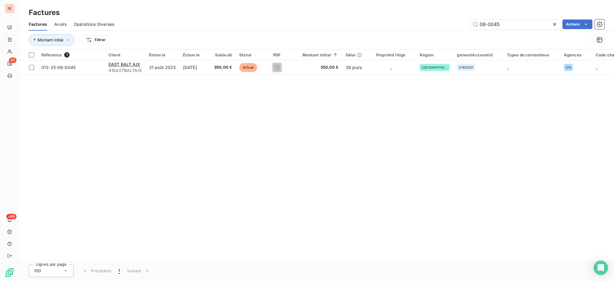
click at [236, 65] on td "350,00 €" at bounding box center [223, 67] width 25 height 14
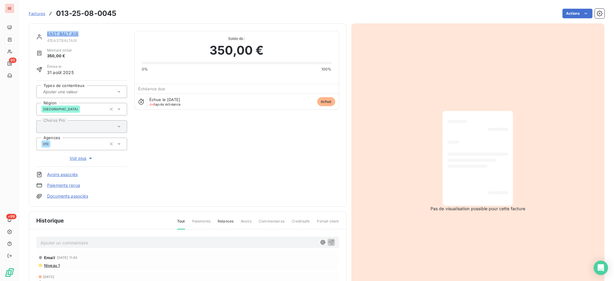
drag, startPoint x: 79, startPoint y: 35, endPoint x: 40, endPoint y: 33, distance: 39.9
click at [40, 33] on div "EAST BALT AIX 41EASTBALTAIX" at bounding box center [81, 37] width 91 height 12
click at [85, 49] on div "Montant initial 350,00 €" at bounding box center [81, 53] width 91 height 11
drag, startPoint x: 65, startPoint y: 37, endPoint x: 46, endPoint y: 41, distance: 18.8
click at [46, 41] on div "EAST BALT AIX 41EASTBALTAIX" at bounding box center [81, 37] width 91 height 12
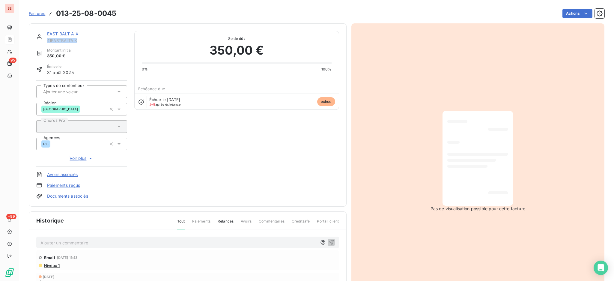
copy span "41EASTBALTAIX"
click at [296, 243] on p "Ajouter un commentaire ﻿" at bounding box center [178, 242] width 277 height 7
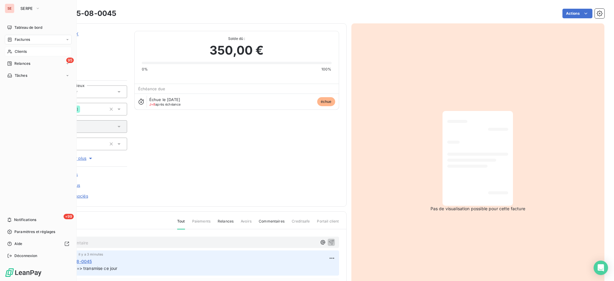
click at [21, 50] on span "Clients" at bounding box center [21, 51] width 12 height 5
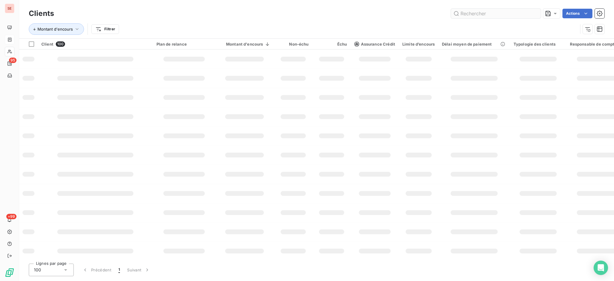
drag, startPoint x: 492, startPoint y: 16, endPoint x: 489, endPoint y: 13, distance: 4.6
click at [489, 13] on input "text" at bounding box center [496, 14] width 90 height 10
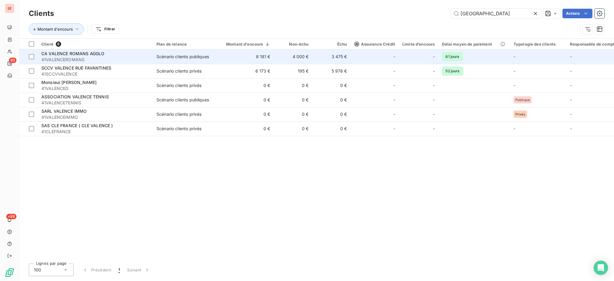
type input "[GEOGRAPHIC_DATA]"
click at [208, 58] on div "Scénario clients publiques" at bounding box center [183, 57] width 52 height 6
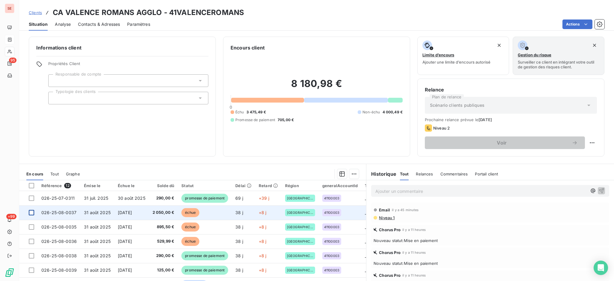
click at [32, 212] on div at bounding box center [31, 212] width 5 height 5
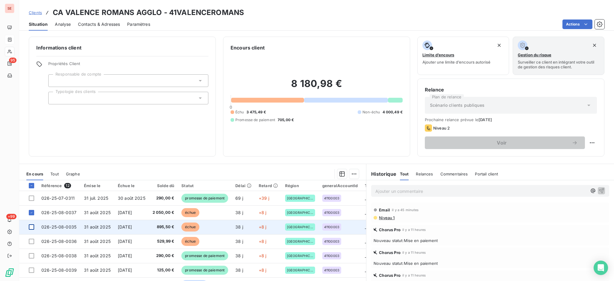
click at [32, 225] on div at bounding box center [31, 226] width 5 height 5
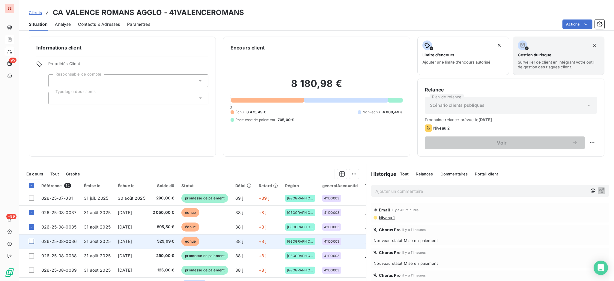
click at [31, 241] on div at bounding box center [31, 241] width 5 height 5
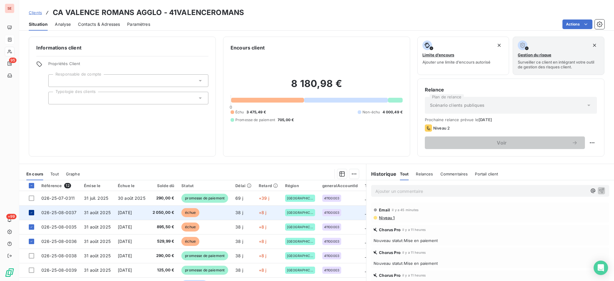
click at [31, 212] on icon at bounding box center [32, 213] width 4 height 4
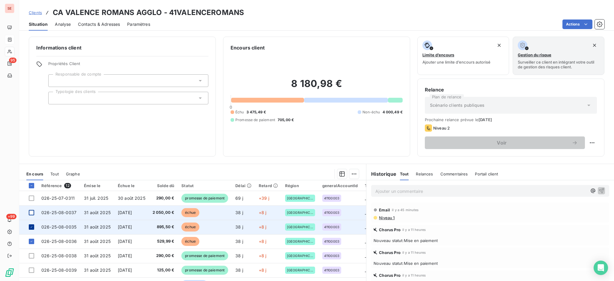
click at [31, 227] on icon at bounding box center [32, 227] width 4 height 4
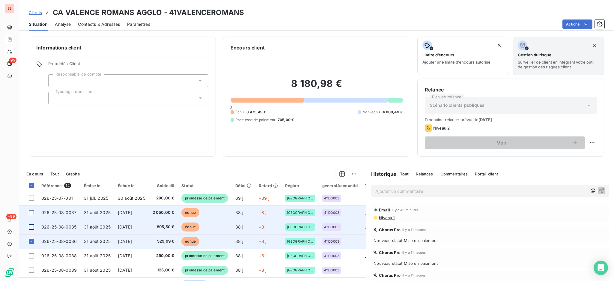
click at [31, 239] on div at bounding box center [31, 241] width 5 height 5
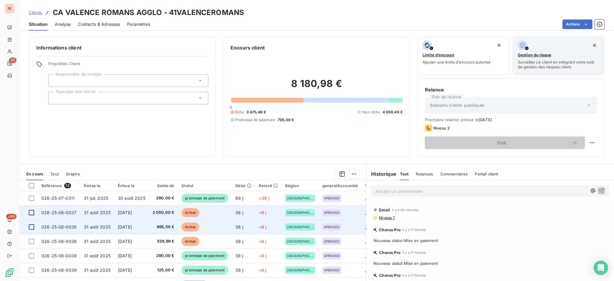
click at [54, 214] on span "026-25-08-0037" at bounding box center [58, 212] width 35 height 5
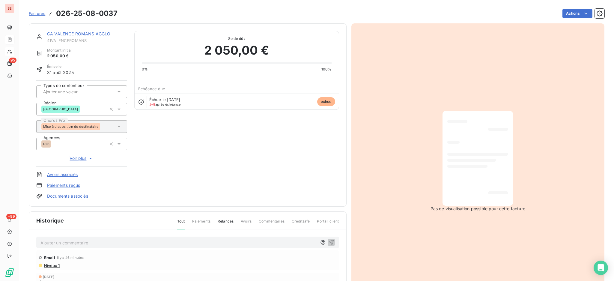
click at [160, 242] on p "Ajouter un commentaire ﻿" at bounding box center [178, 242] width 277 height 7
click at [100, 246] on p "08/10 [PERSON_NAME] <[PERSON_NAME][EMAIL_ADDRESS][DOMAIN_NAME]>" at bounding box center [178, 242] width 277 height 7
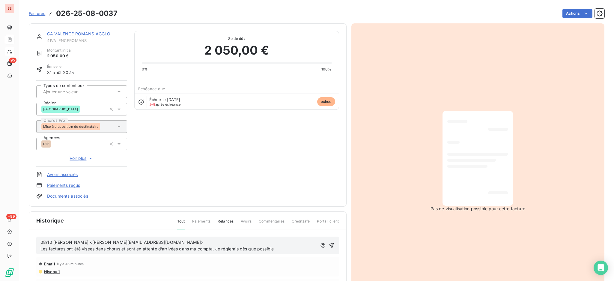
drag, startPoint x: 282, startPoint y: 247, endPoint x: 34, endPoint y: 239, distance: 247.2
click at [34, 239] on div "08/10 [PERSON_NAME] <[PERSON_NAME][EMAIL_ADDRESS][DOMAIN_NAME]> Les factures on…" at bounding box center [187, 283] width 317 height 108
copy span "08/10 [PERSON_NAME] <[PERSON_NAME][EMAIL_ADDRESS][DOMAIN_NAME]> Les factures on…"
click at [333, 243] on div "08/10 [PERSON_NAME] <[PERSON_NAME][EMAIL_ADDRESS][DOMAIN_NAME]> Les factures on…" at bounding box center [187, 246] width 303 height 18
click at [328, 244] on icon "button" at bounding box center [331, 245] width 6 height 6
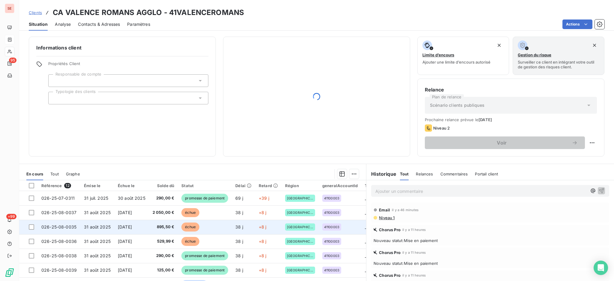
click at [152, 225] on td "895,50 €" at bounding box center [163, 227] width 29 height 14
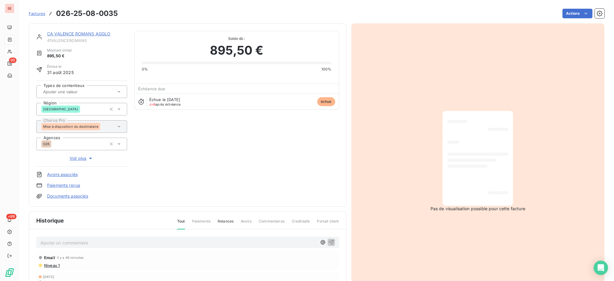
click at [149, 243] on p "Ajouter un commentaire ﻿" at bounding box center [178, 242] width 277 height 7
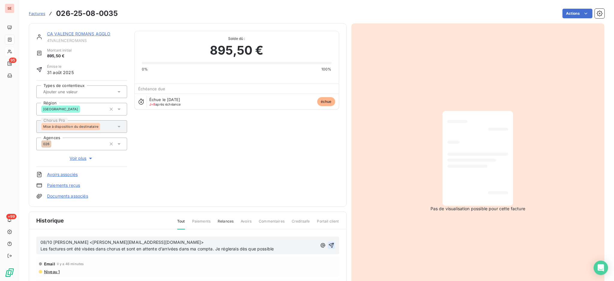
click at [331, 244] on icon "button" at bounding box center [331, 245] width 6 height 6
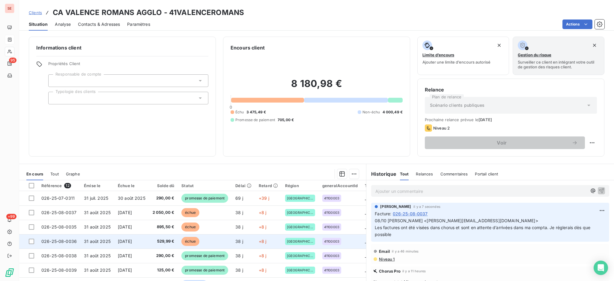
click at [157, 242] on span "529,99 €" at bounding box center [164, 241] width 22 height 6
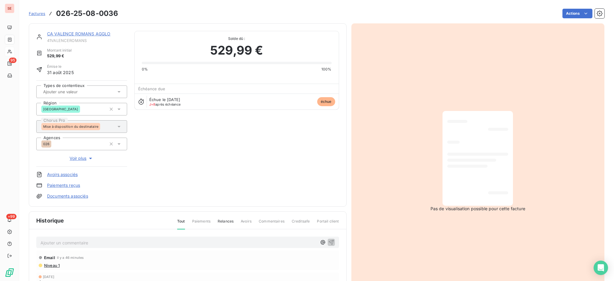
click at [169, 240] on p "Ajouter un commentaire ﻿" at bounding box center [178, 242] width 277 height 7
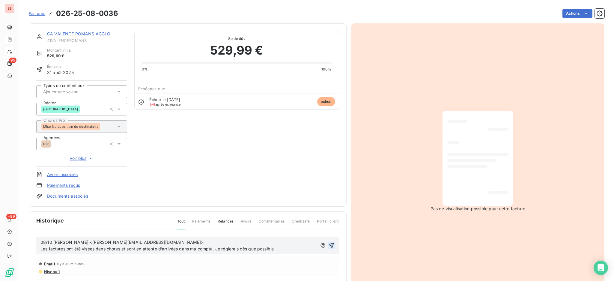
click at [329, 244] on icon "button" at bounding box center [331, 245] width 5 height 5
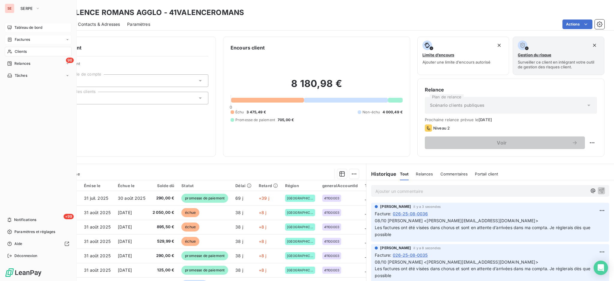
click at [39, 27] on span "Tableau de bord" at bounding box center [28, 27] width 28 height 5
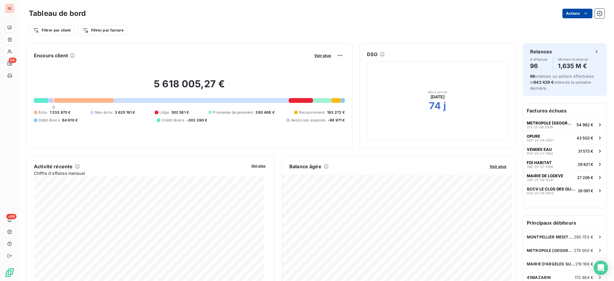
click at [572, 10] on html "SE 96 +99 Tableau de bord Actions Filtrer par client Filtrer par facture Encour…" at bounding box center [307, 140] width 614 height 281
click at [549, 24] on div "Exporter le tableau de bord" at bounding box center [549, 27] width 69 height 10
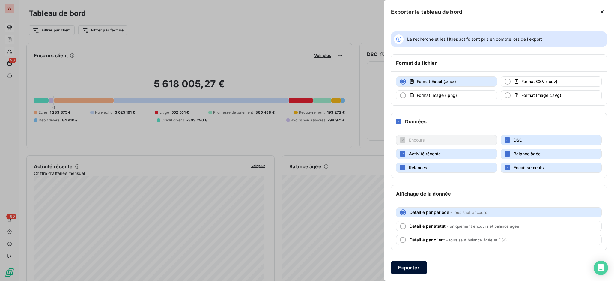
click at [411, 266] on button "Exporter" at bounding box center [409, 267] width 36 height 13
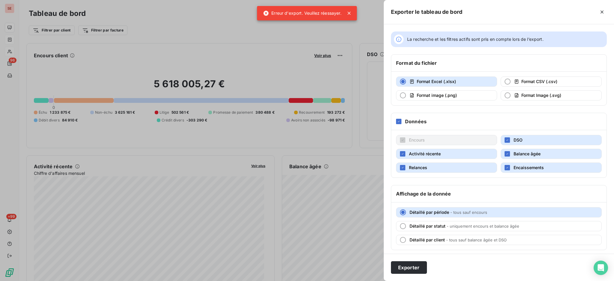
click at [350, 12] on div at bounding box center [307, 140] width 614 height 281
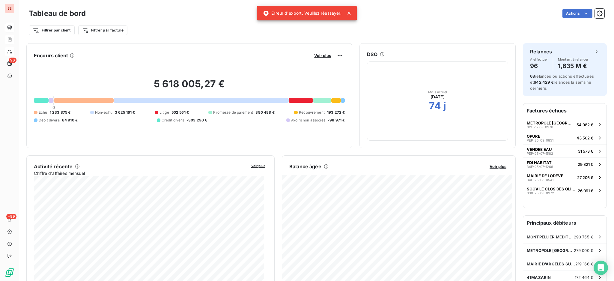
click at [276, 51] on div "Encours client Voir plus" at bounding box center [189, 56] width 311 height 10
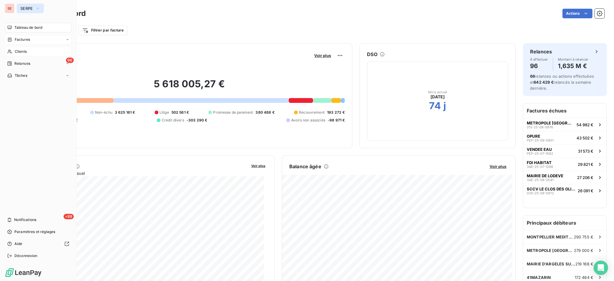
click at [27, 7] on span "SERPE" at bounding box center [26, 8] width 13 height 5
click at [34, 254] on span "Déconnexion" at bounding box center [25, 255] width 23 height 5
